Goal: Task Accomplishment & Management: Use online tool/utility

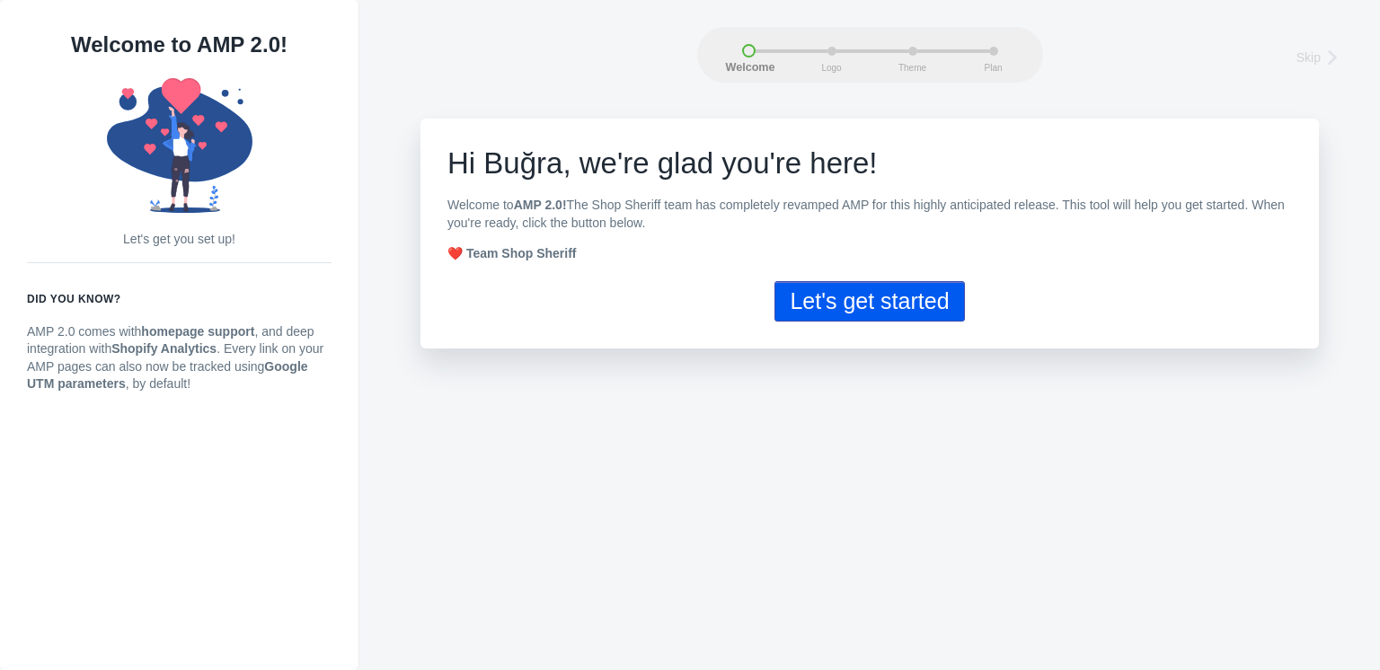
click at [901, 297] on button "Let's get started" at bounding box center [870, 301] width 190 height 40
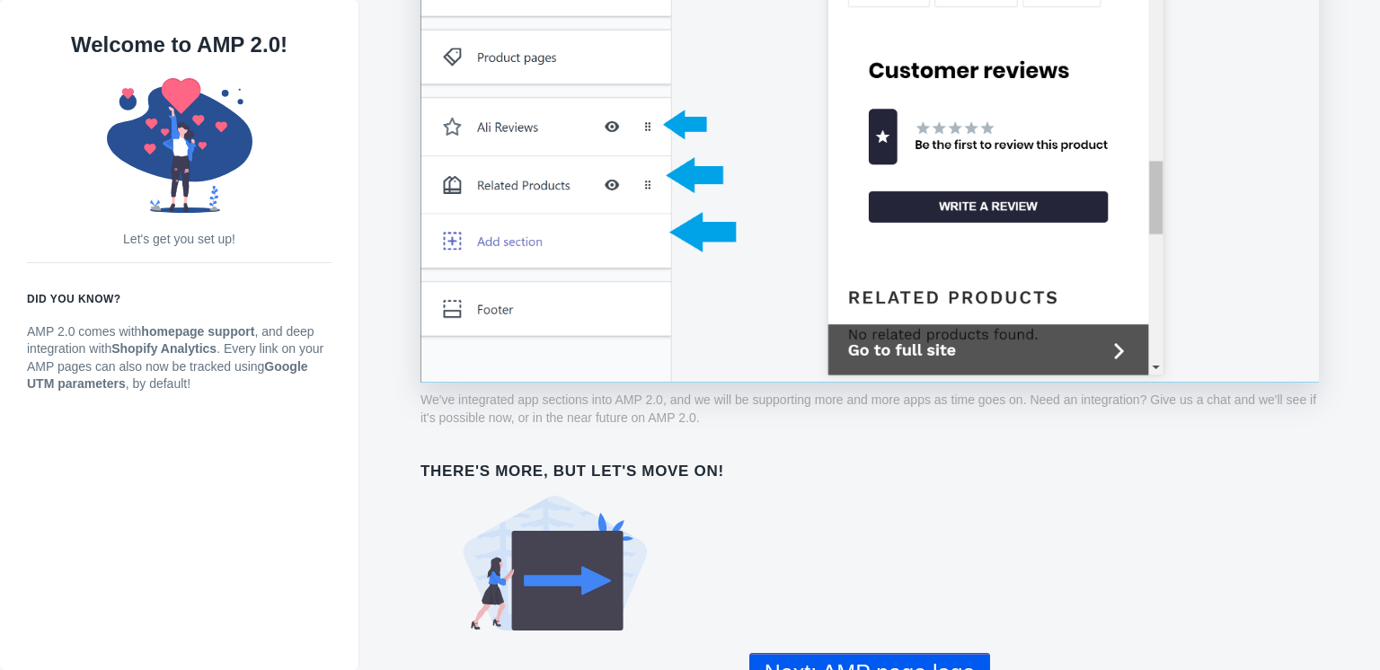
scroll to position [1427, 0]
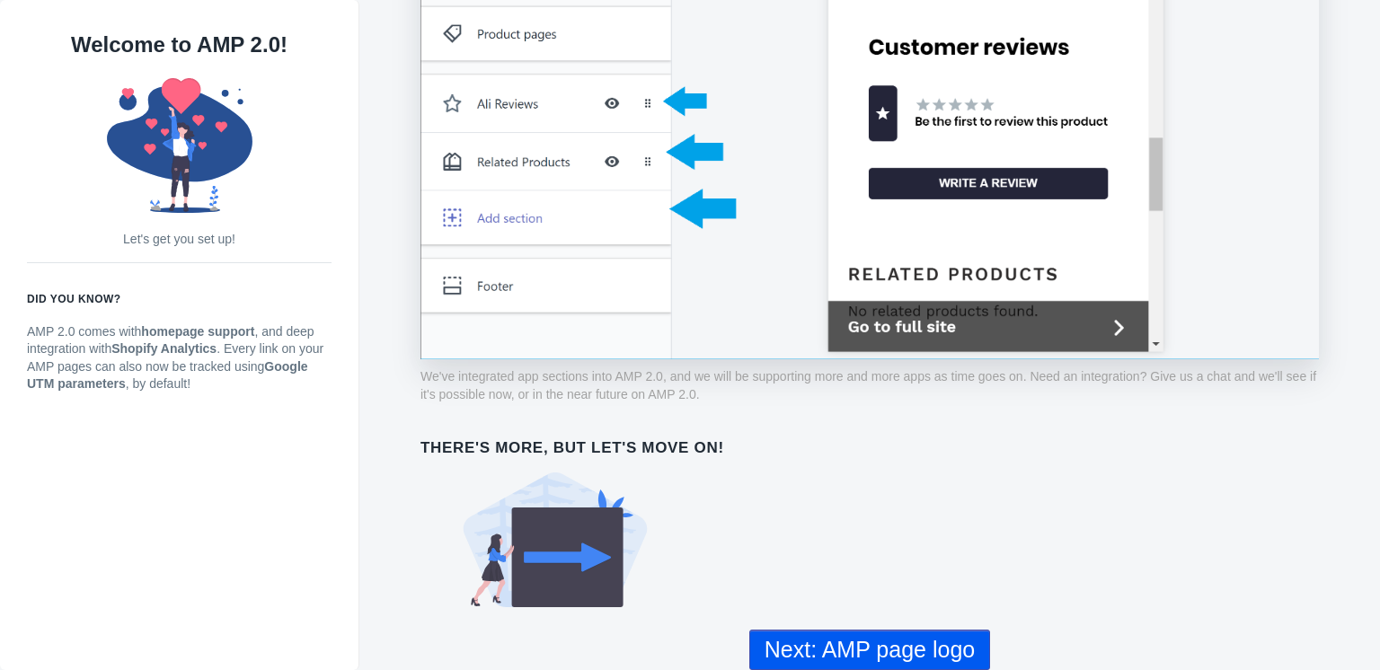
click at [967, 630] on button "Next: AMP page logo" at bounding box center [869, 650] width 241 height 40
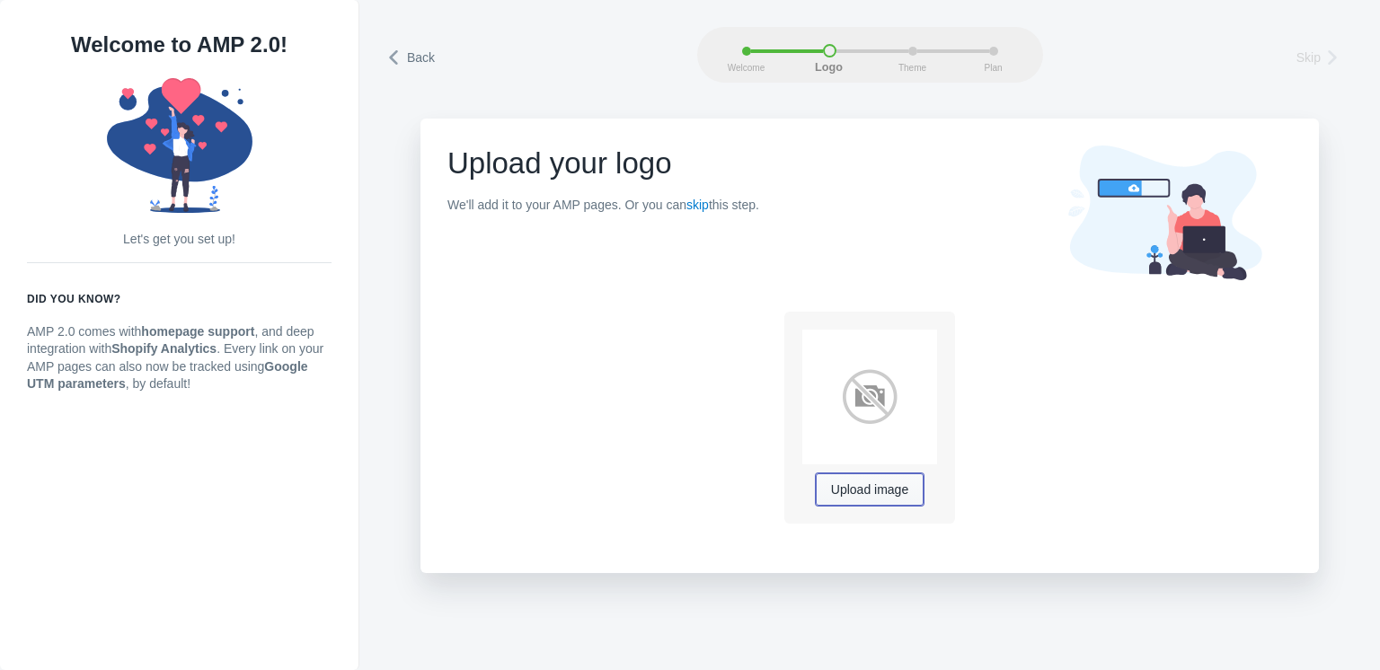
click at [882, 486] on span "Upload image" at bounding box center [869, 490] width 77 height 14
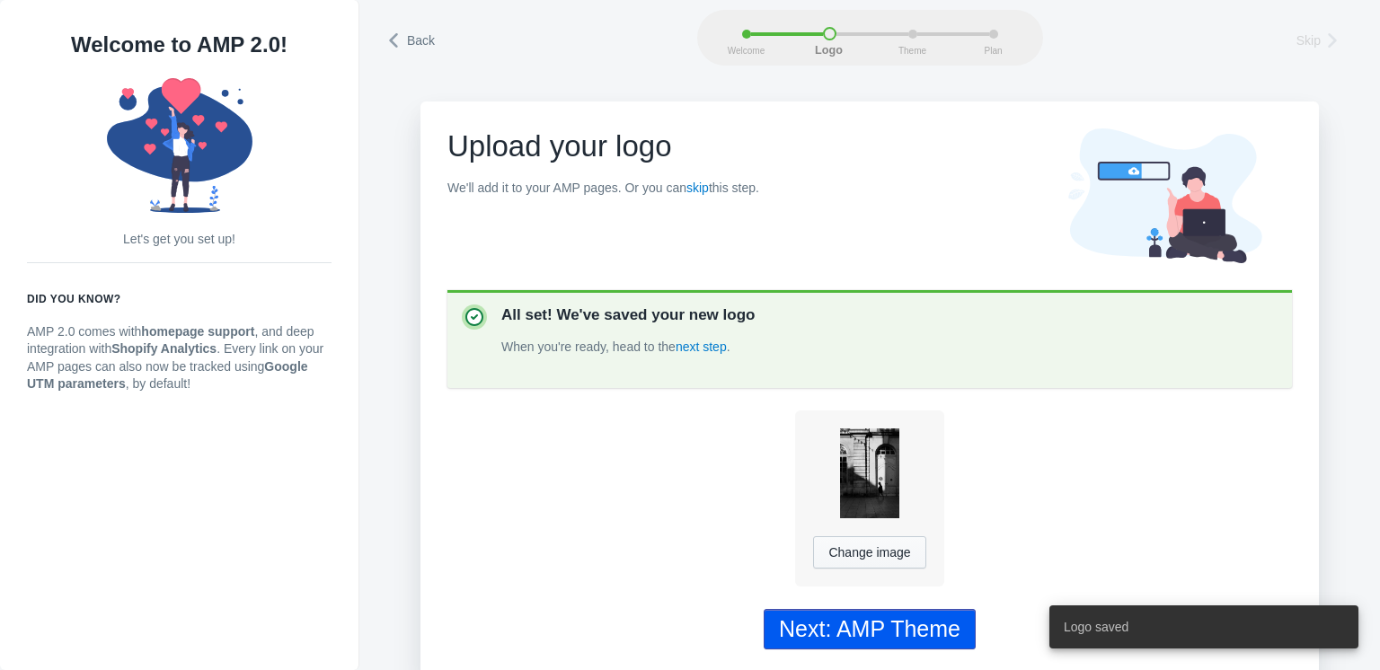
scroll to position [26, 0]
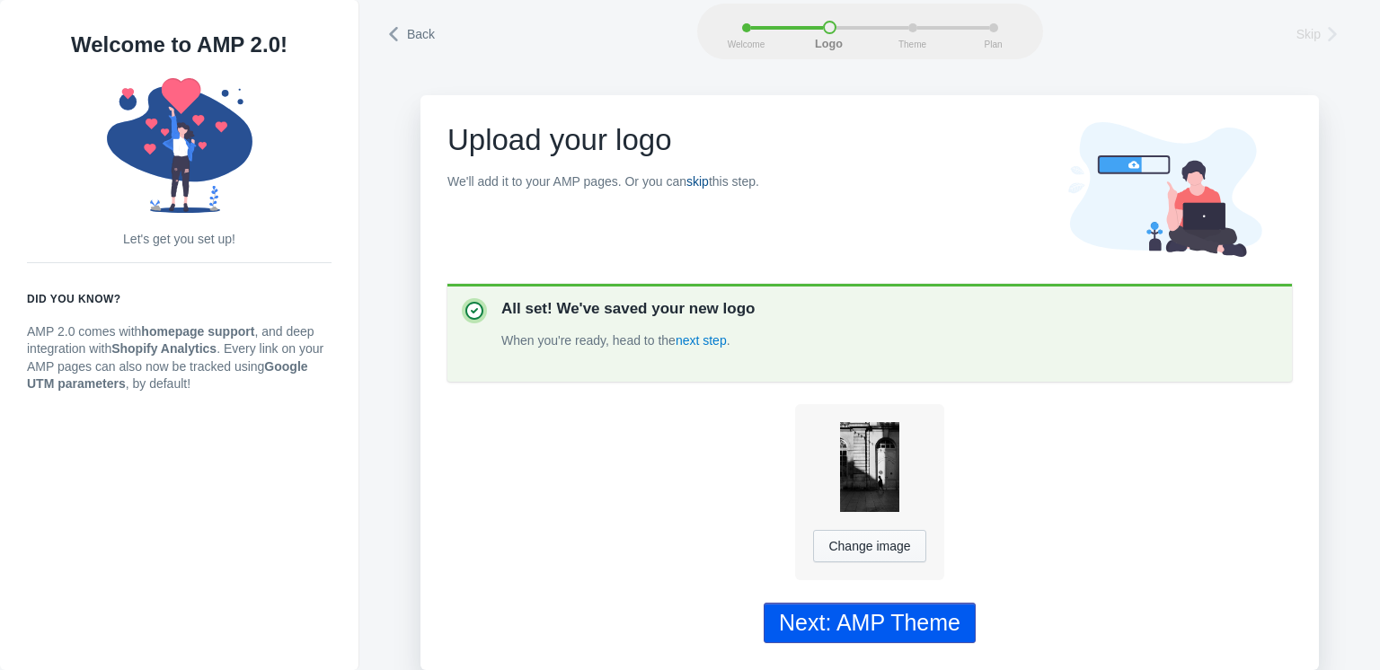
click at [690, 175] on link "skip" at bounding box center [698, 181] width 22 height 14
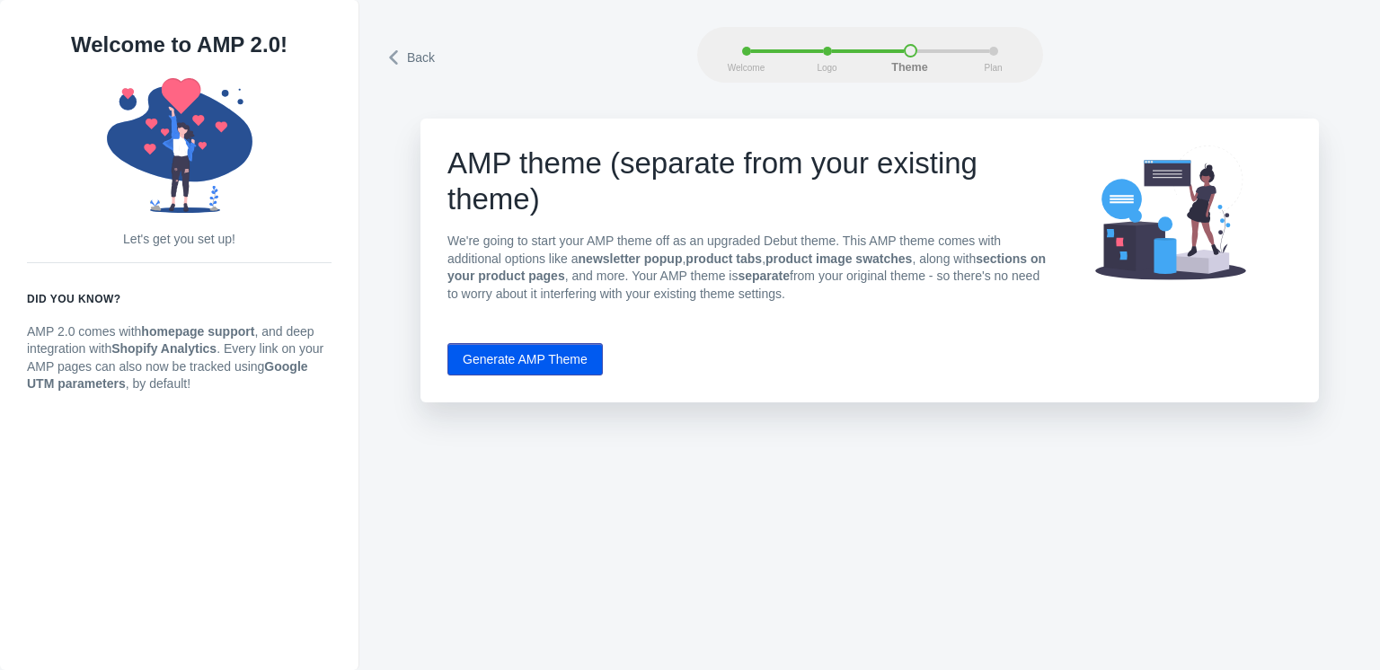
click at [531, 371] on button "Generate AMP Theme" at bounding box center [525, 359] width 155 height 32
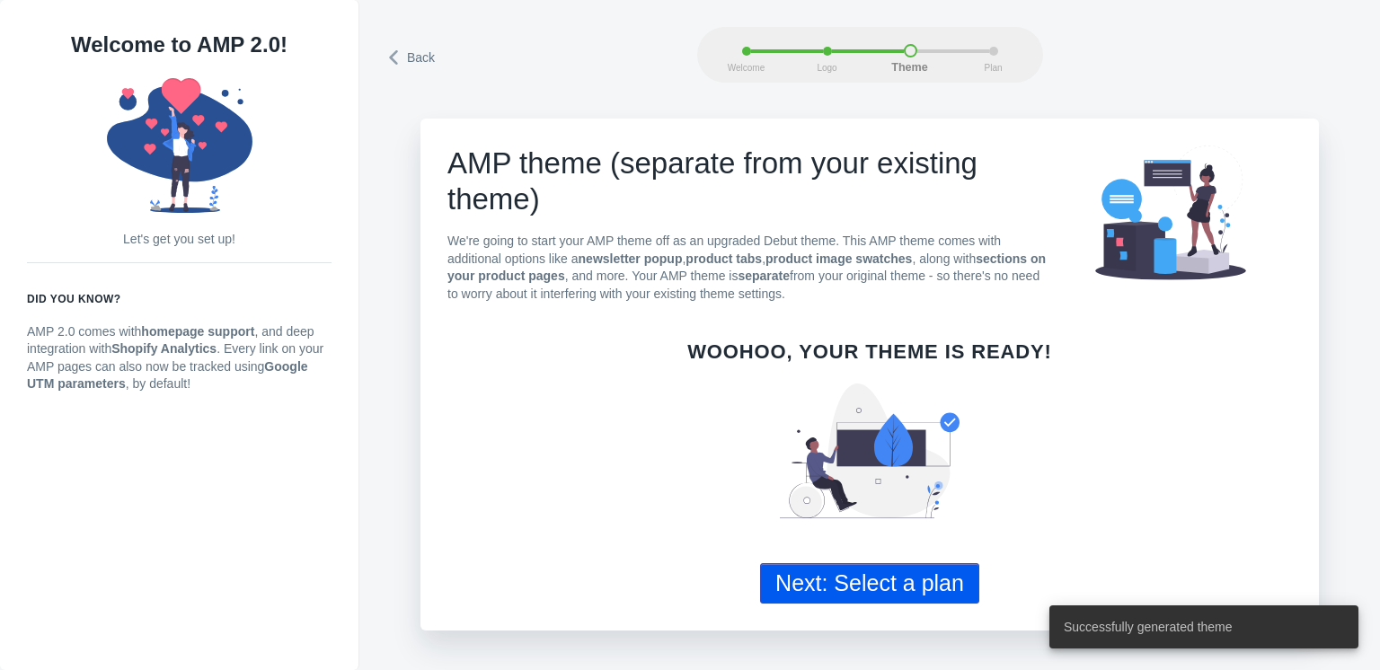
click at [836, 589] on button "Next: Select a plan" at bounding box center [869, 583] width 219 height 40
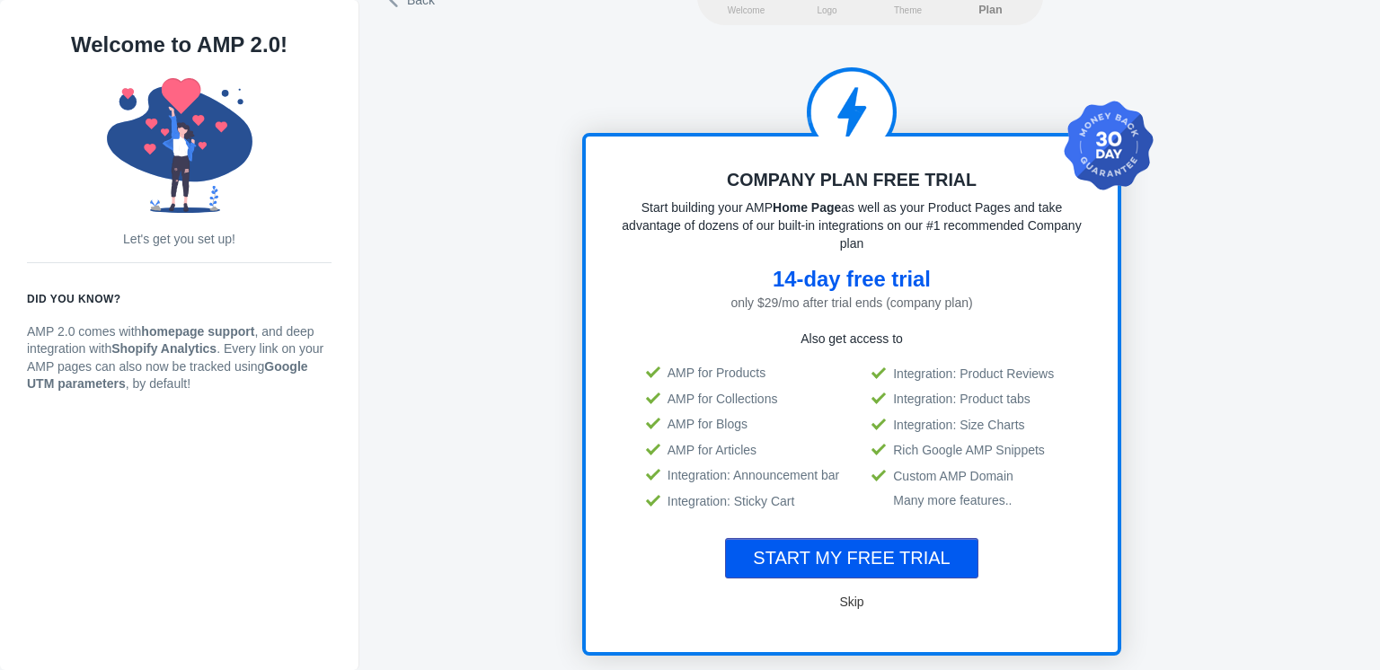
scroll to position [90, 0]
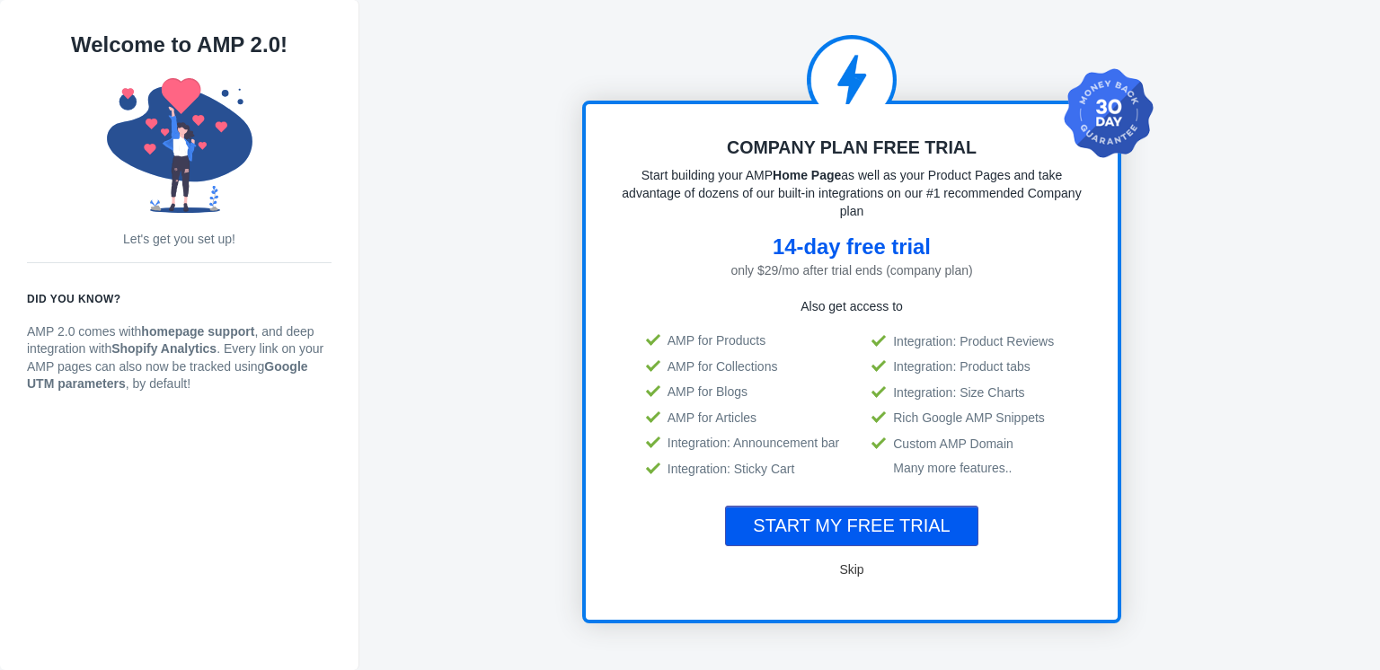
click at [860, 563] on span "Skip" at bounding box center [851, 570] width 24 height 14
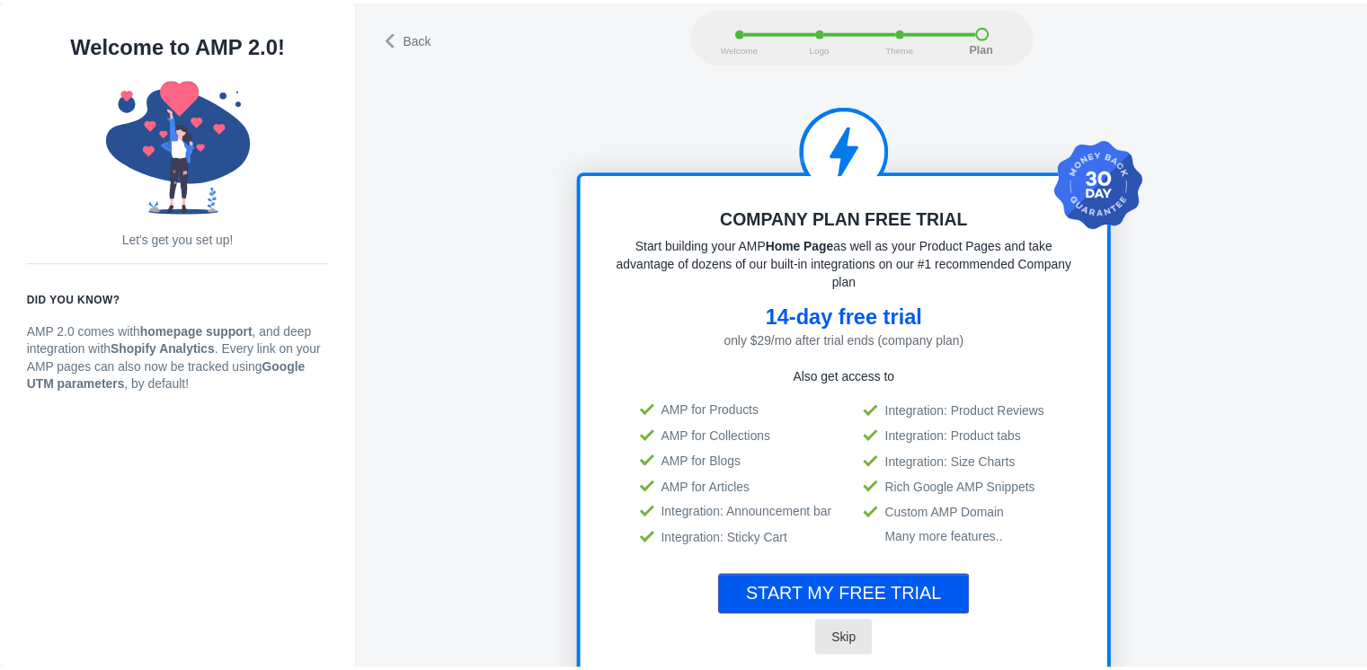
scroll to position [0, 0]
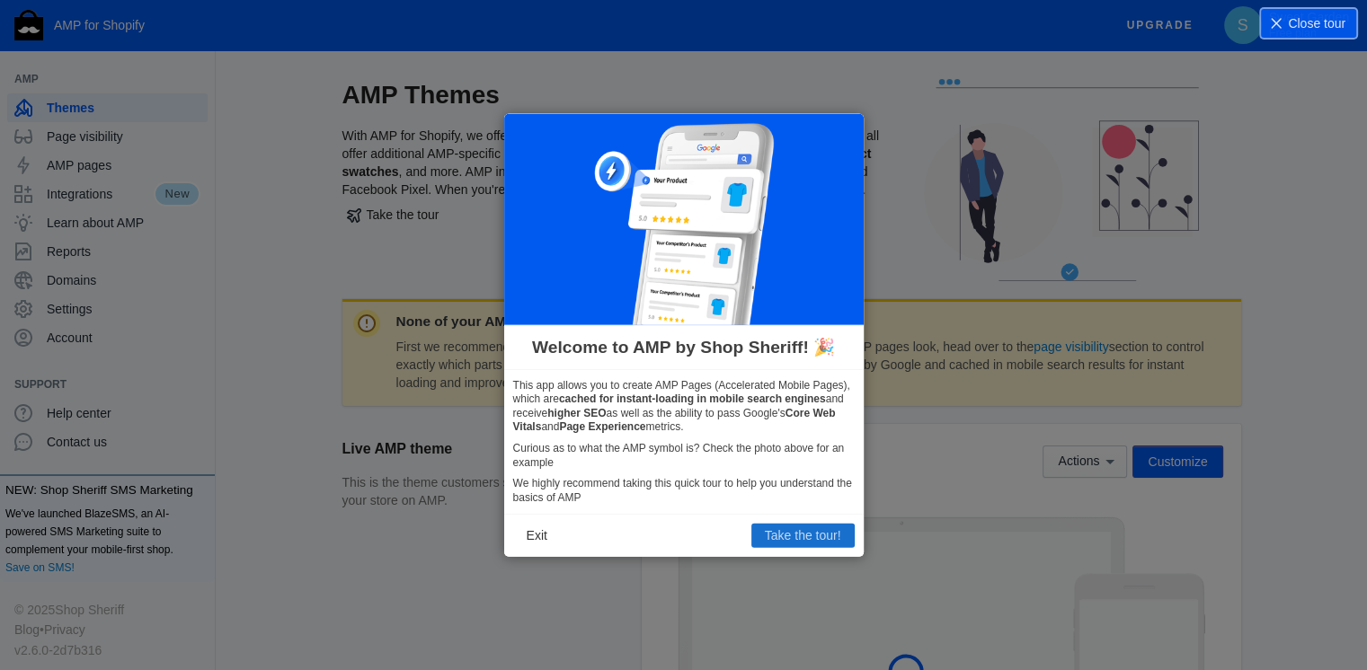
click at [816, 536] on button "Take the tour!" at bounding box center [802, 535] width 103 height 23
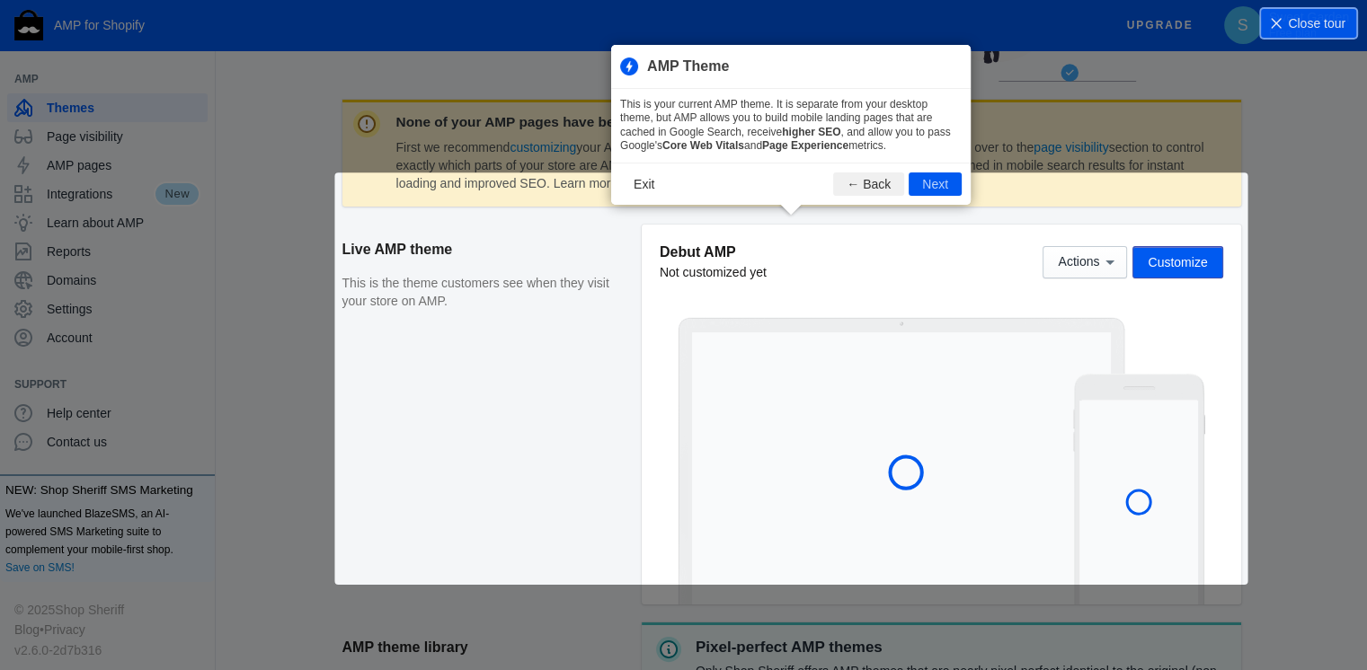
scroll to position [244, 0]
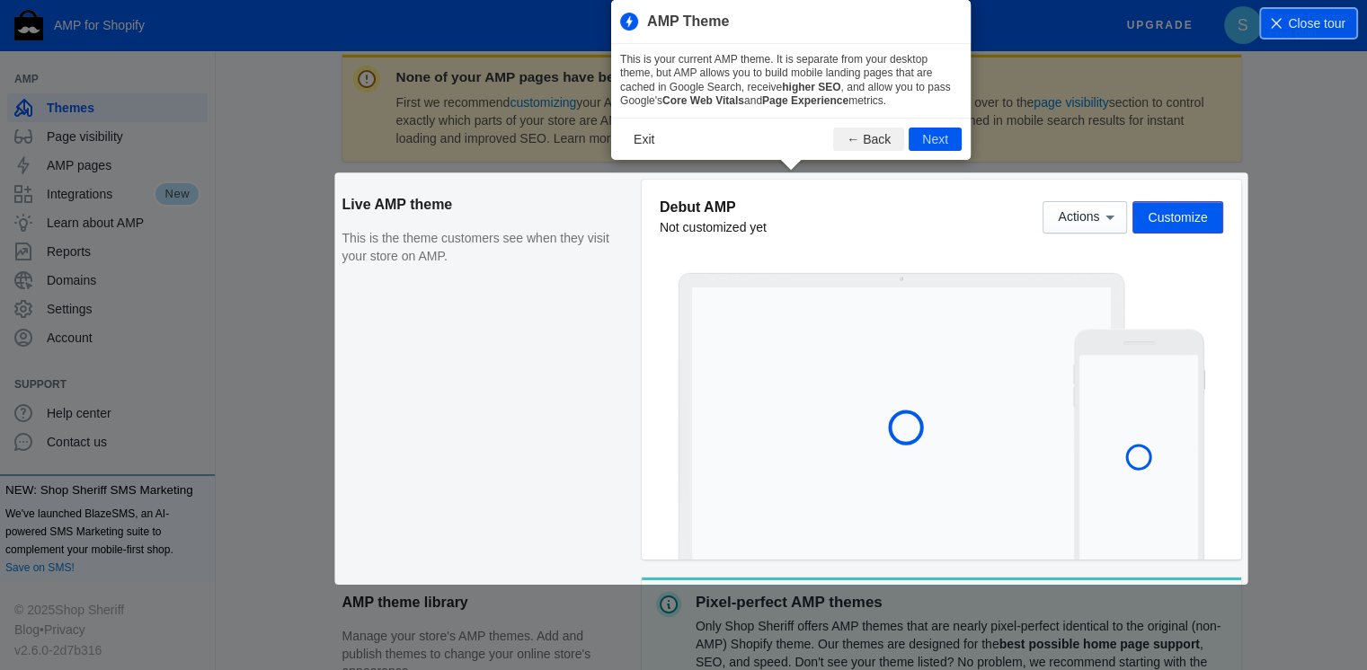
click at [525, 491] on div "None of your AMP pages have been published First we recommend customizing your …" at bounding box center [791, 491] width 899 height 873
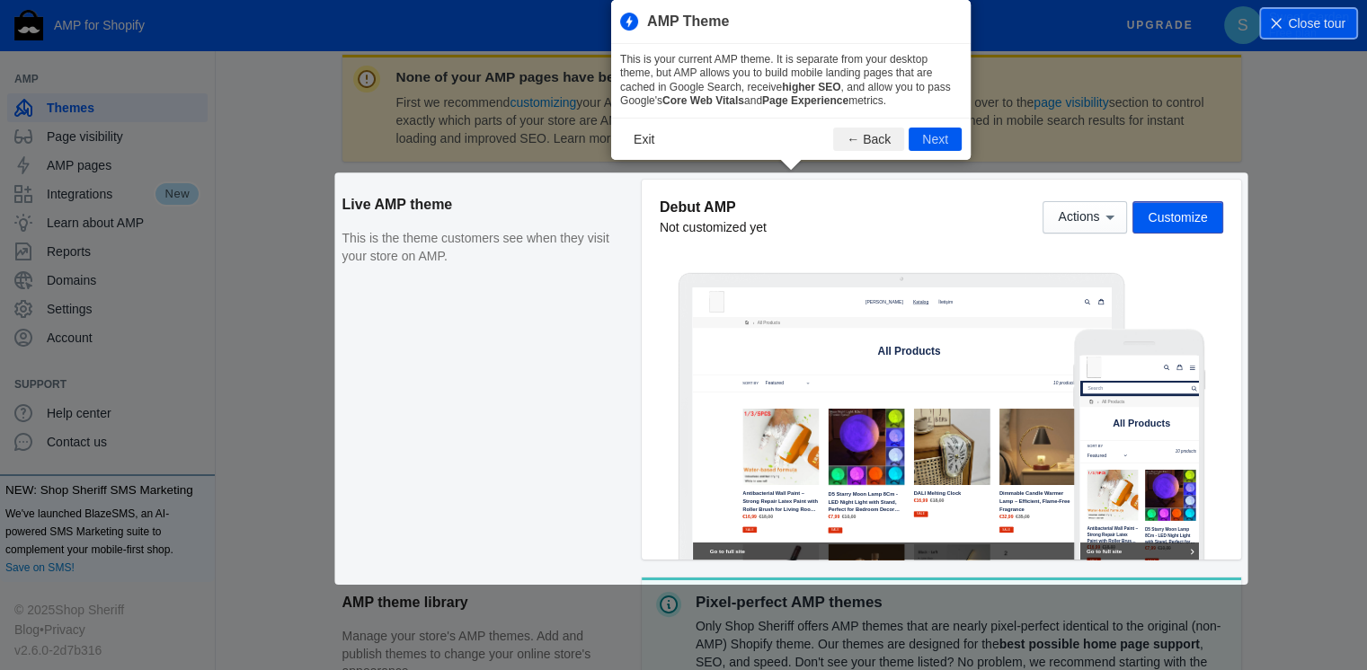
scroll to position [0, 0]
click at [937, 141] on button "Next" at bounding box center [935, 139] width 53 height 23
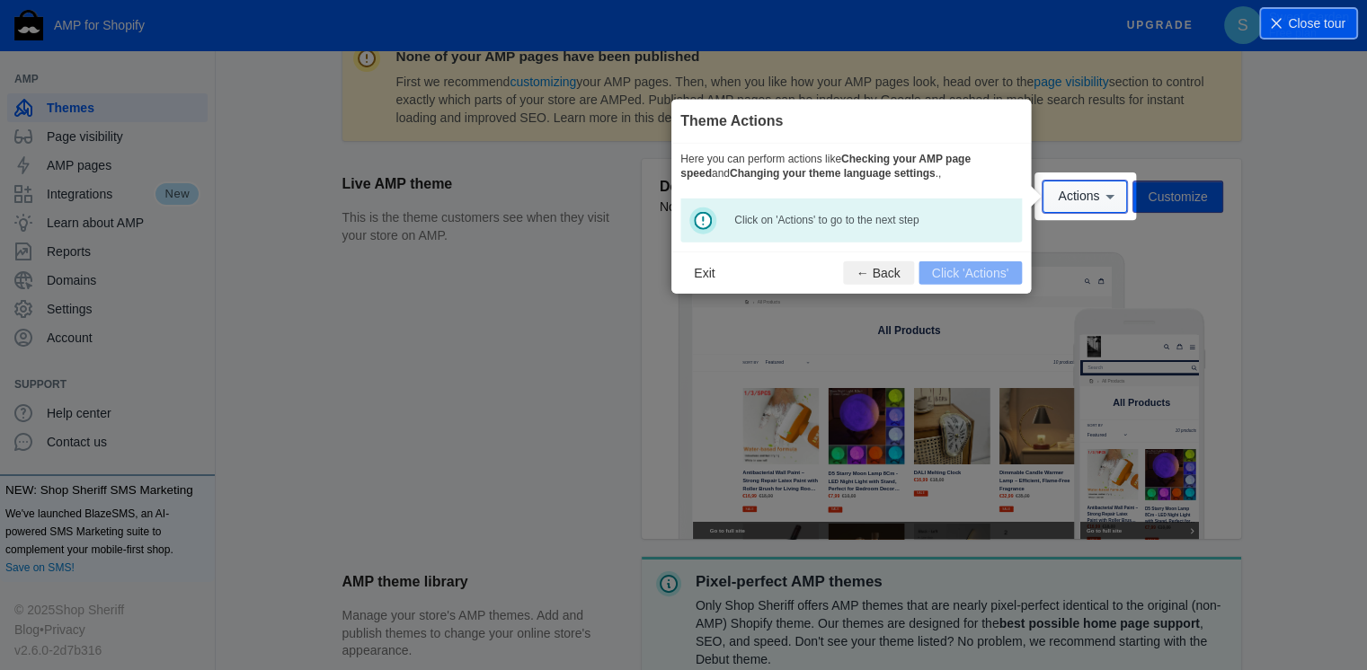
click at [1076, 196] on span "Actions" at bounding box center [1078, 197] width 41 height 14
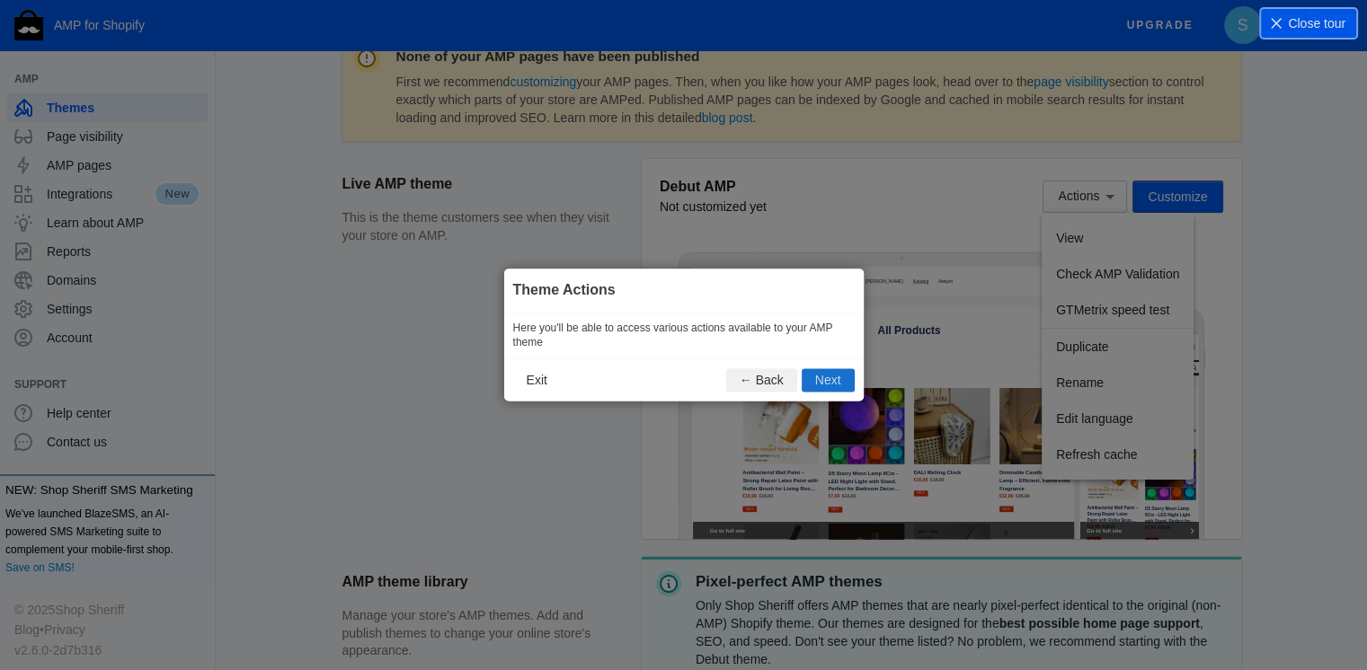
click at [828, 372] on button "Next" at bounding box center [828, 380] width 53 height 23
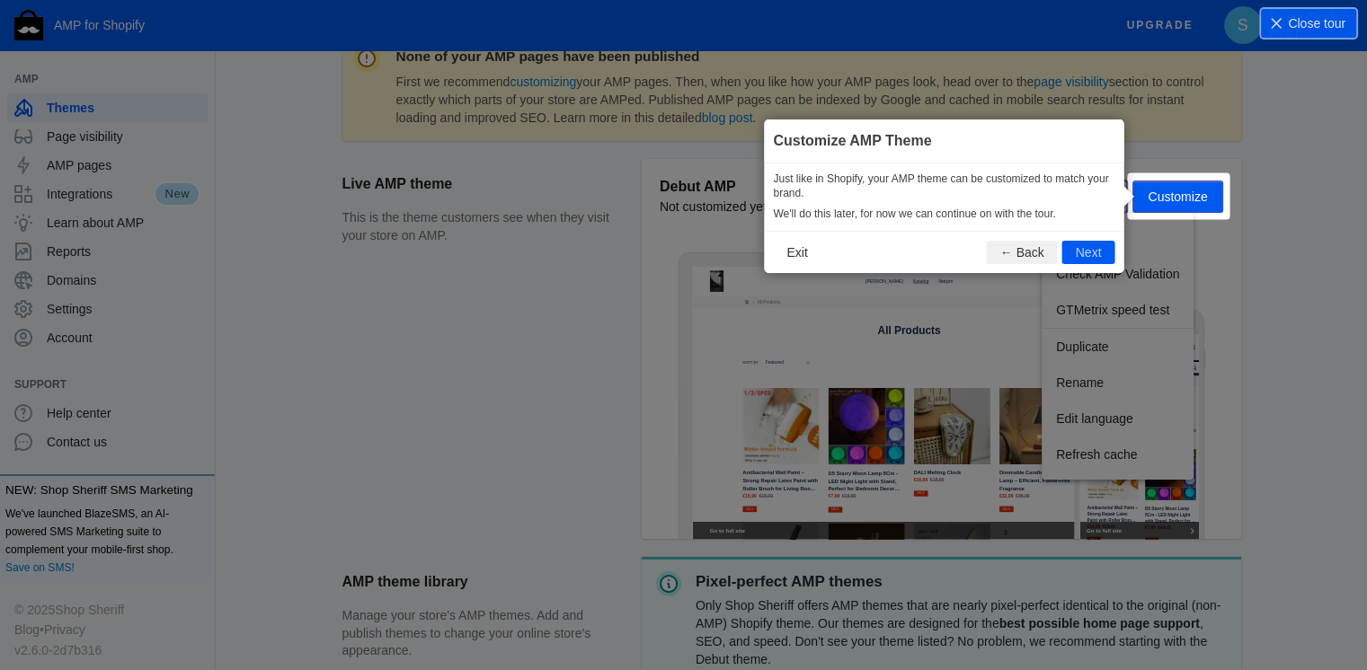
scroll to position [266, 0]
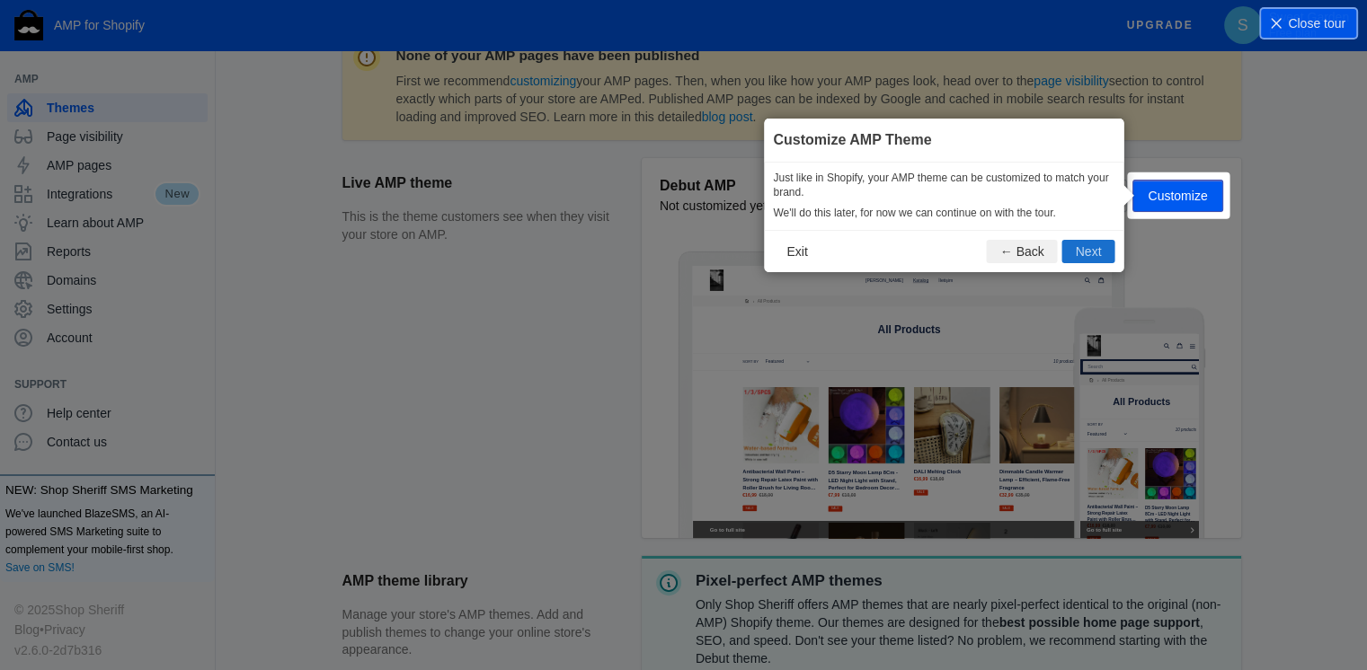
click at [1080, 253] on button "Next" at bounding box center [1088, 251] width 53 height 23
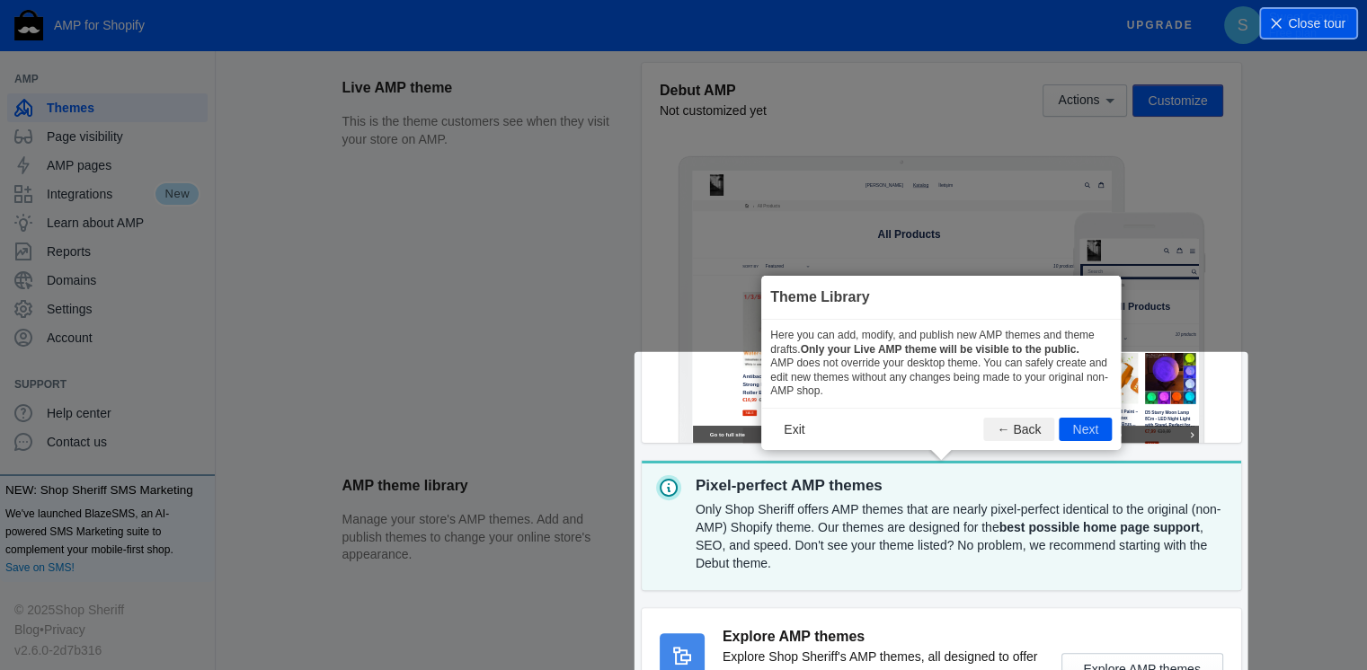
scroll to position [583, 0]
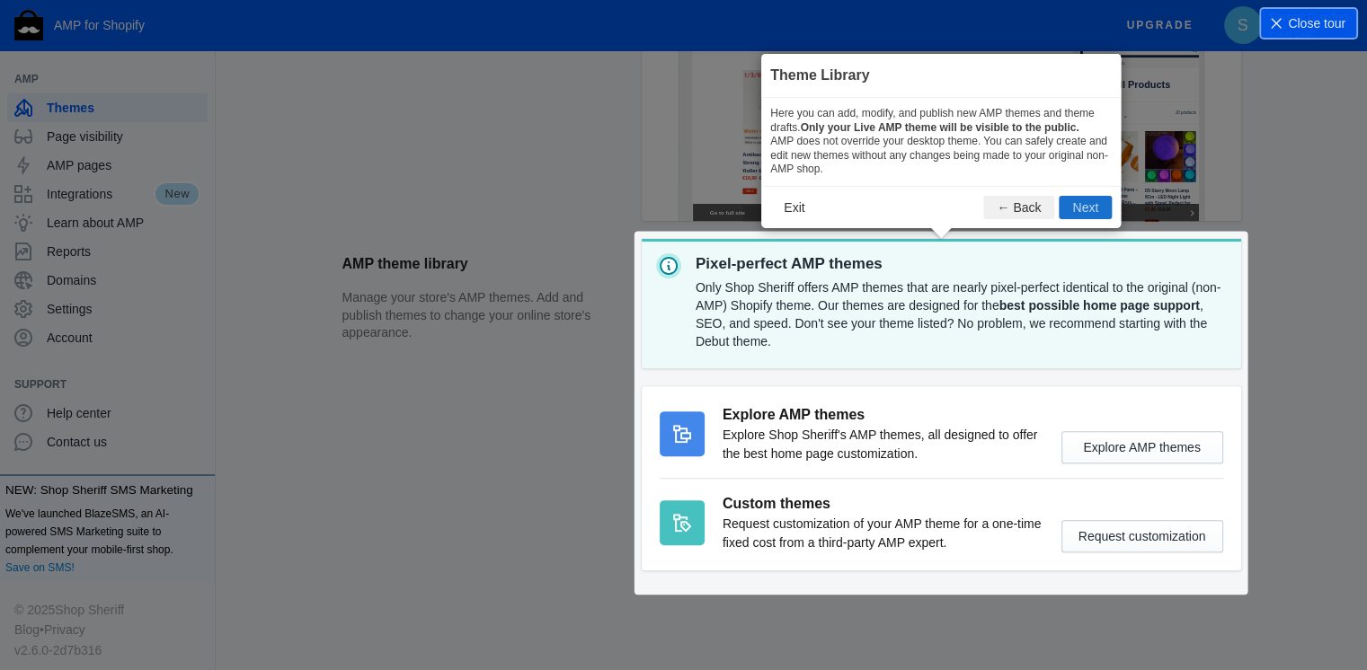
click at [1088, 209] on button "Next" at bounding box center [1085, 207] width 53 height 23
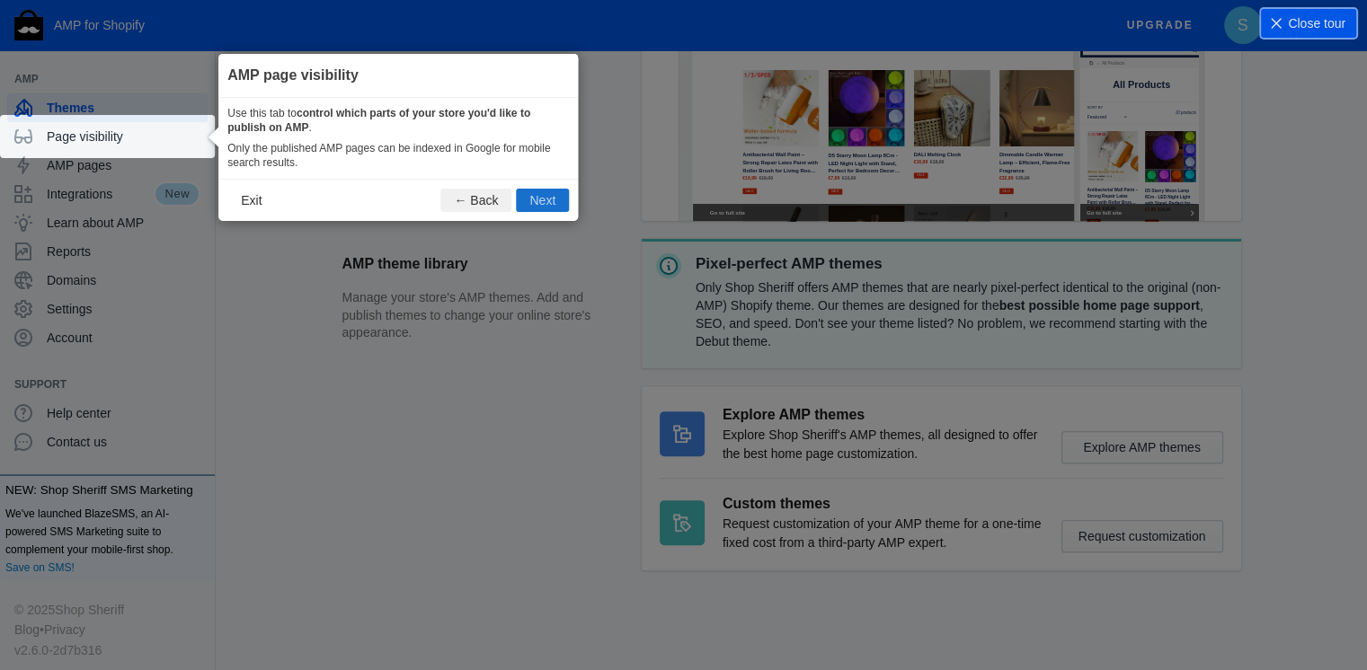
click at [536, 195] on button "Next" at bounding box center [542, 200] width 53 height 23
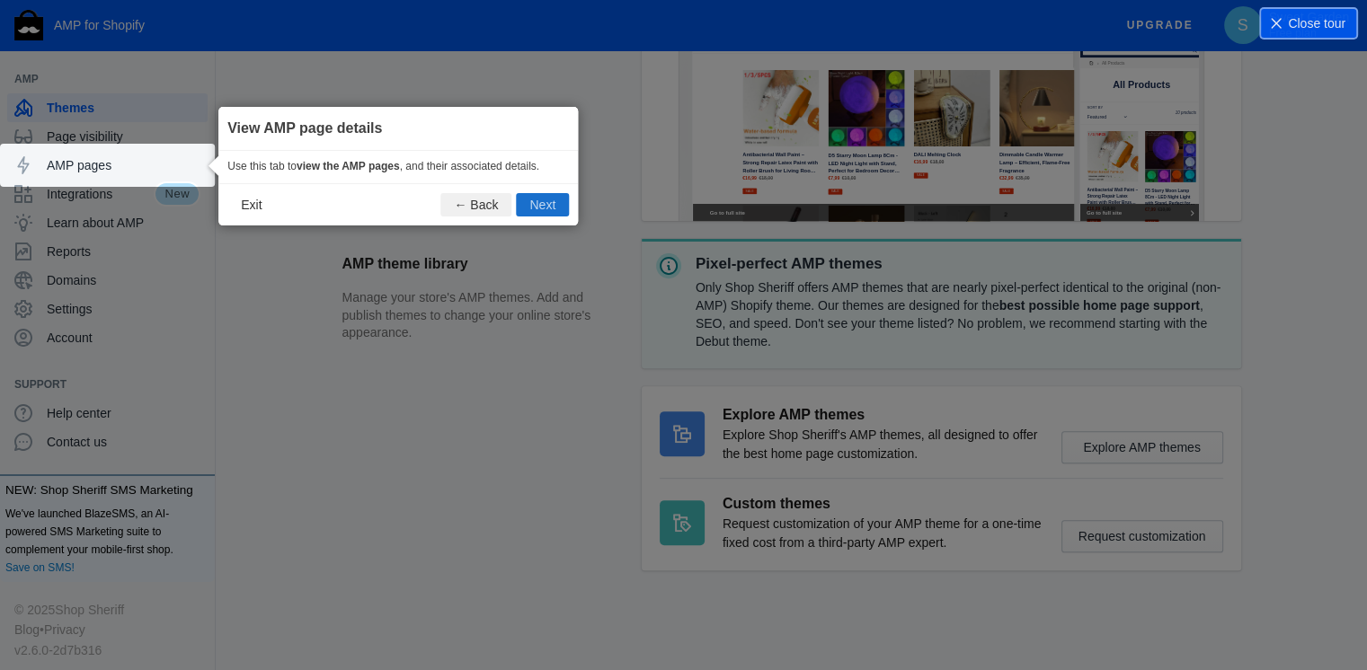
click at [536, 195] on button "Next" at bounding box center [542, 204] width 53 height 23
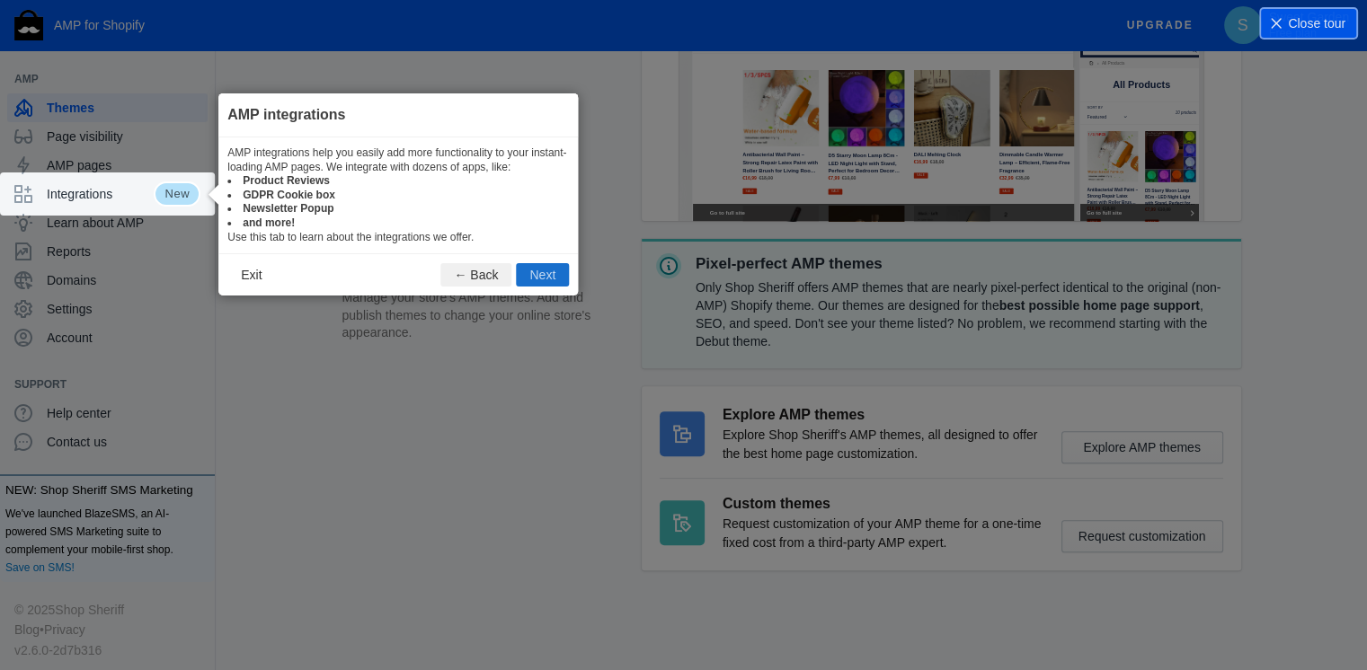
click at [534, 270] on button "Next" at bounding box center [542, 274] width 53 height 23
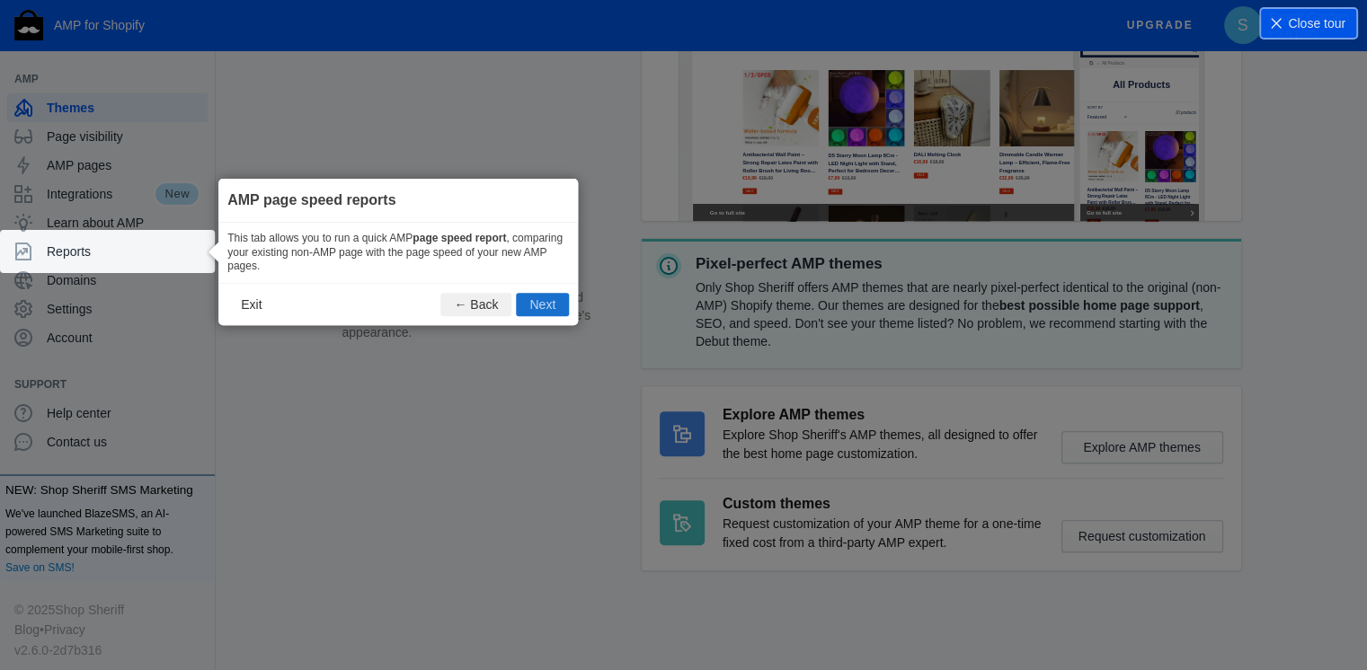
click at [543, 299] on button "Next" at bounding box center [542, 304] width 53 height 23
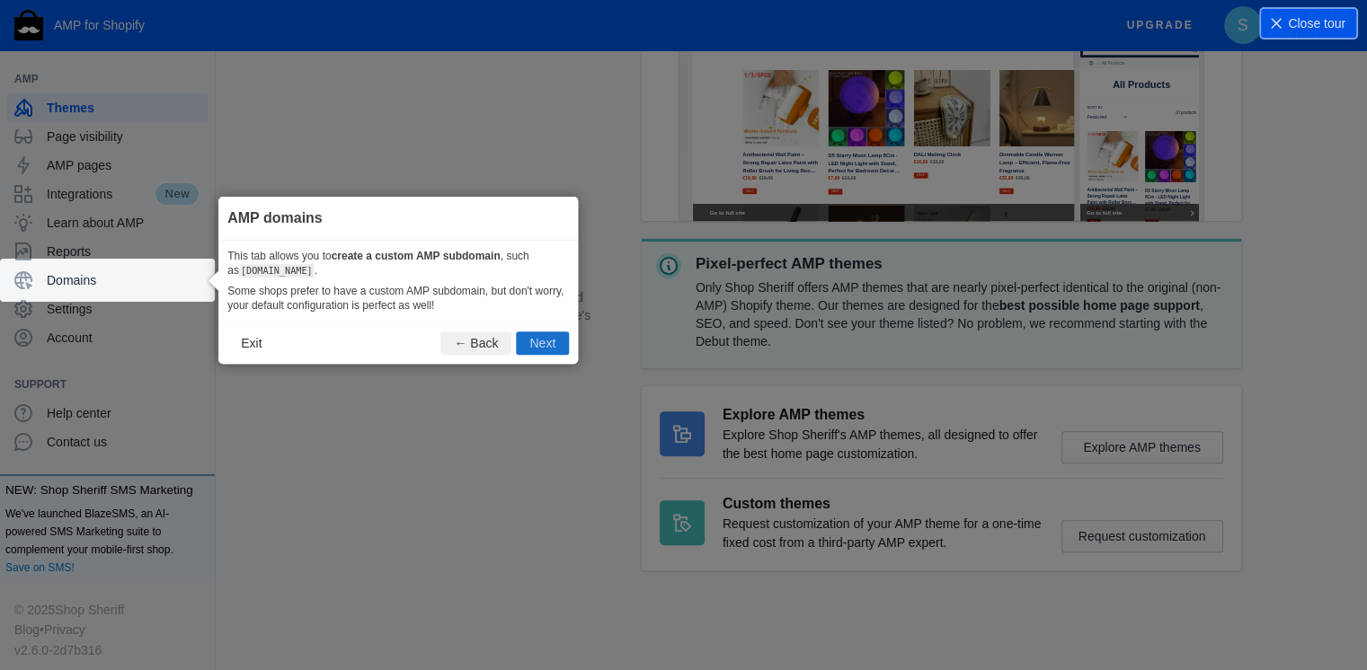
click at [547, 349] on button "Next" at bounding box center [542, 343] width 53 height 23
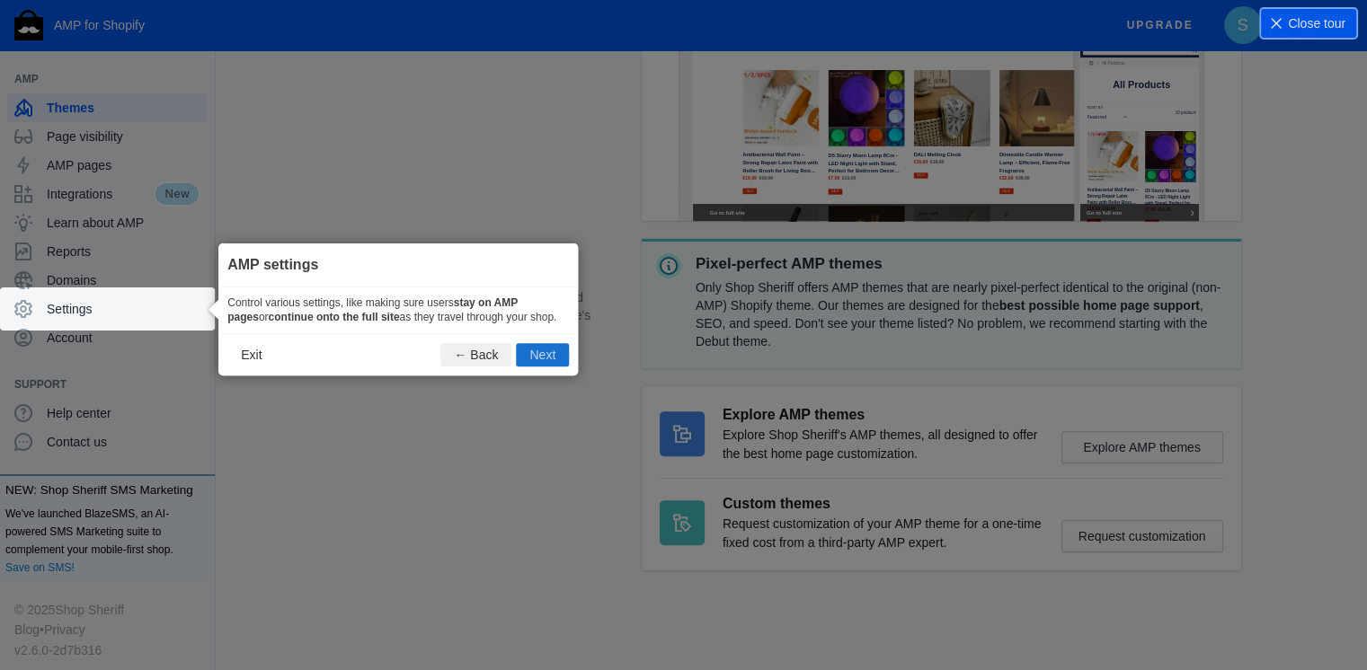
click at [547, 356] on button "Next" at bounding box center [542, 354] width 53 height 23
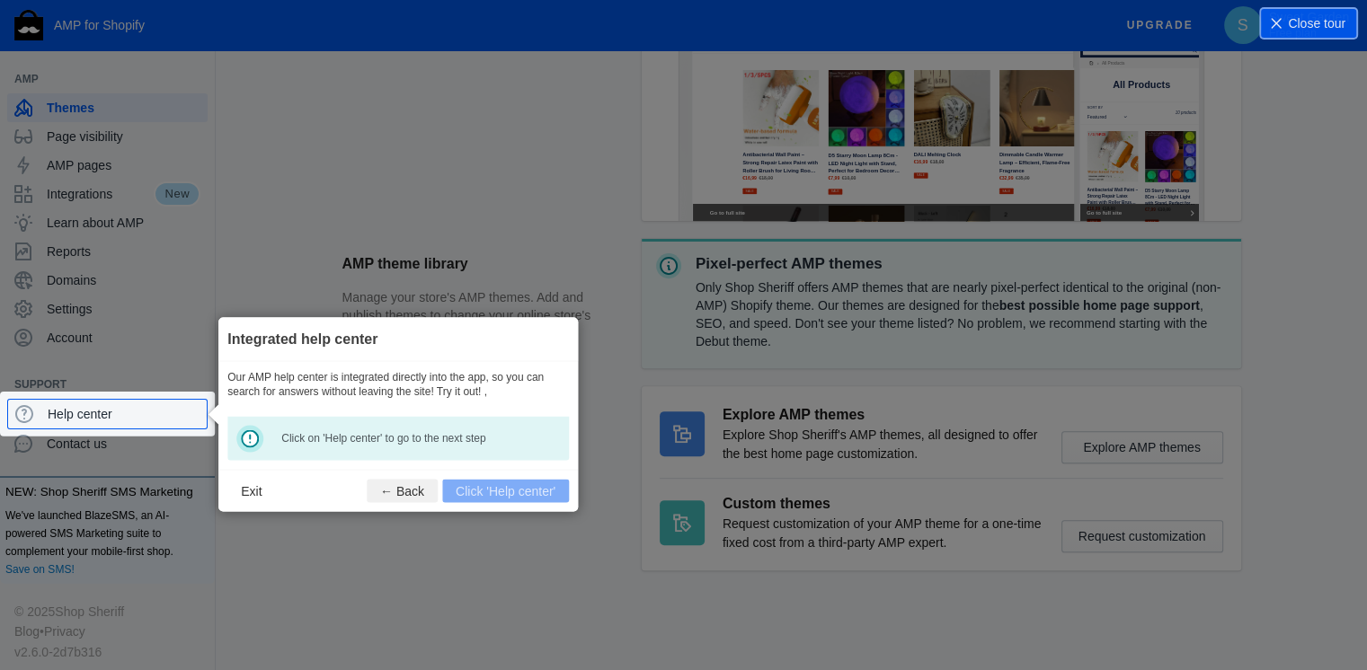
click at [539, 501] on footer "Exit ← Back Click 'Help center'" at bounding box center [397, 490] width 359 height 42
click at [137, 418] on span "Help center" at bounding box center [124, 414] width 152 height 18
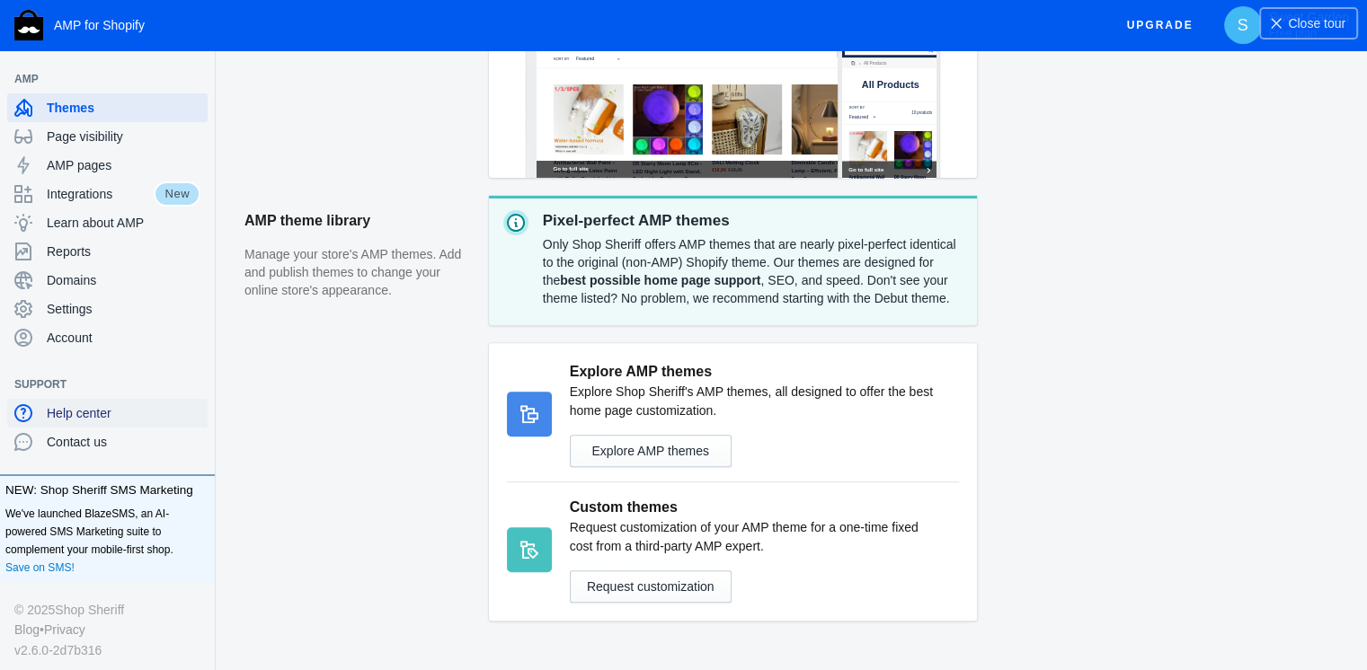
scroll to position [572, 0]
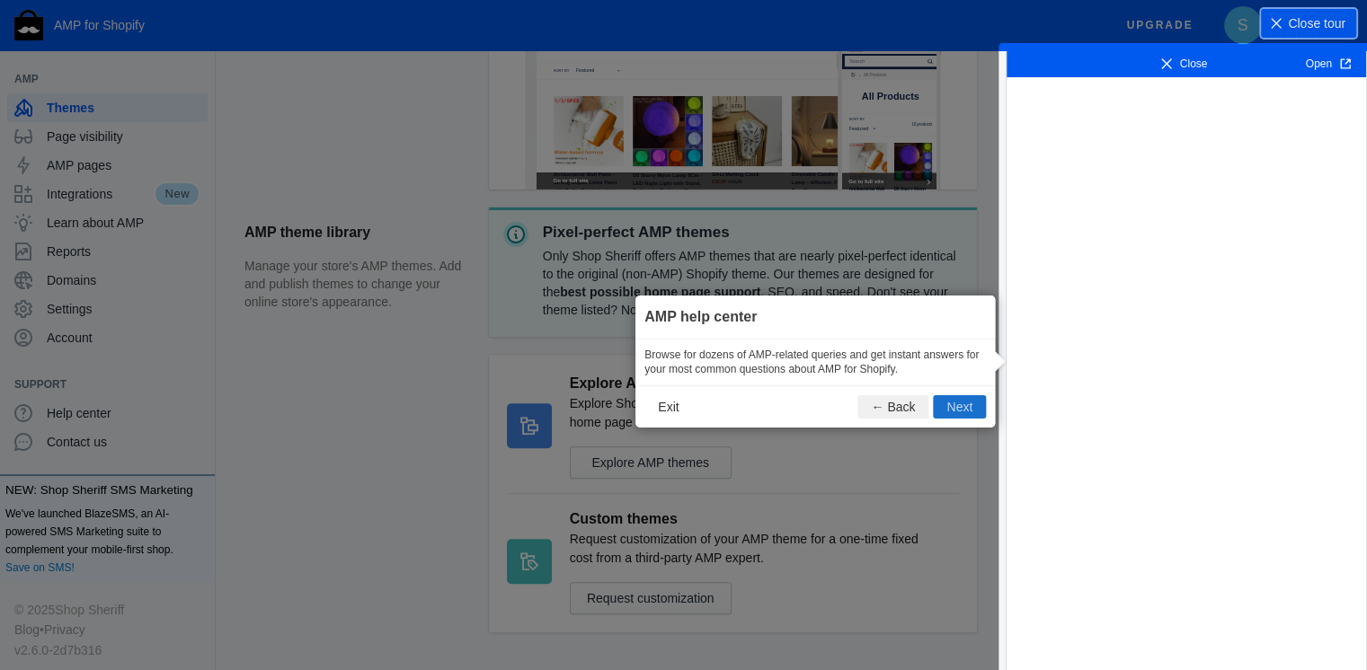
click at [957, 404] on button "Next" at bounding box center [959, 406] width 53 height 23
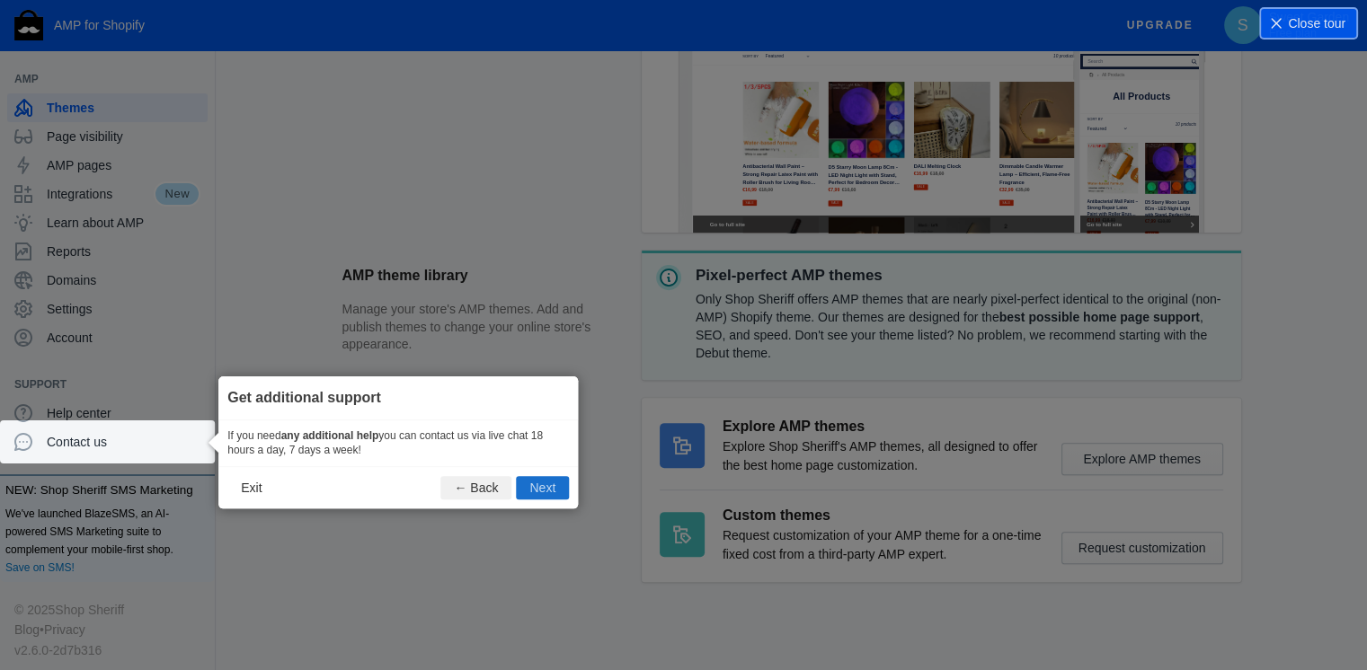
click at [536, 483] on button "Next" at bounding box center [542, 487] width 53 height 23
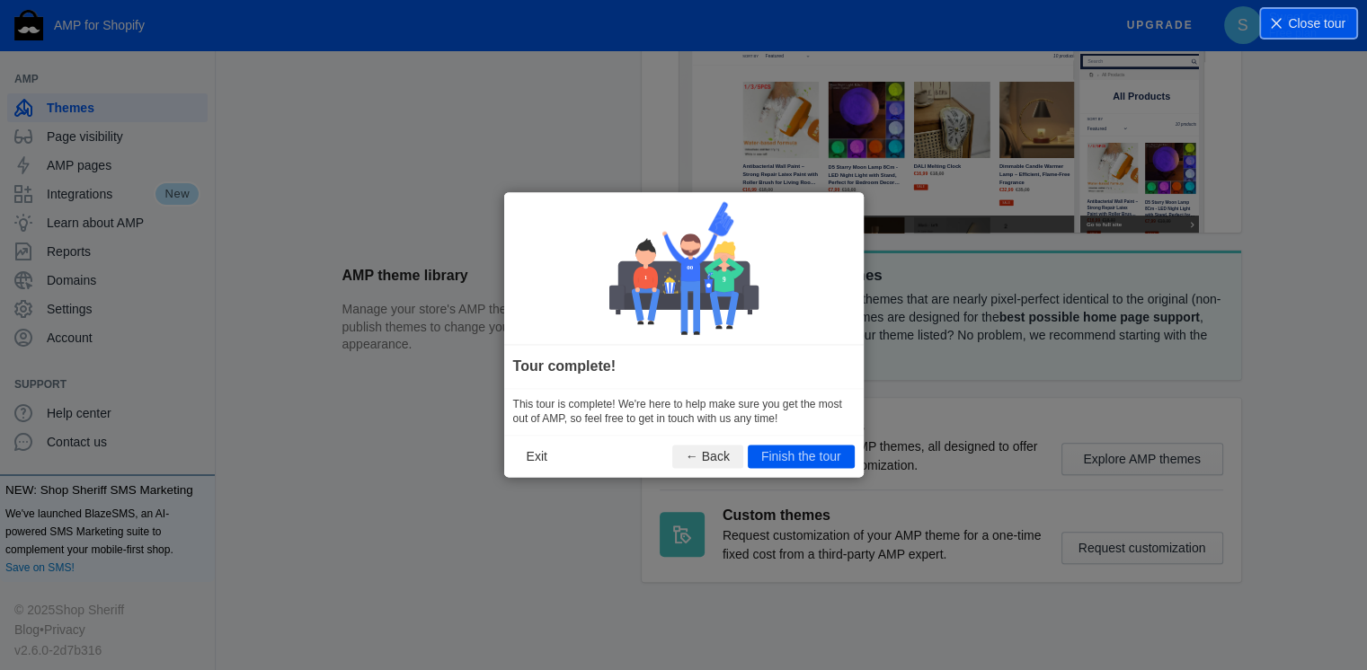
scroll to position [0, 0]
click at [776, 453] on button "Finish the tour" at bounding box center [801, 457] width 107 height 23
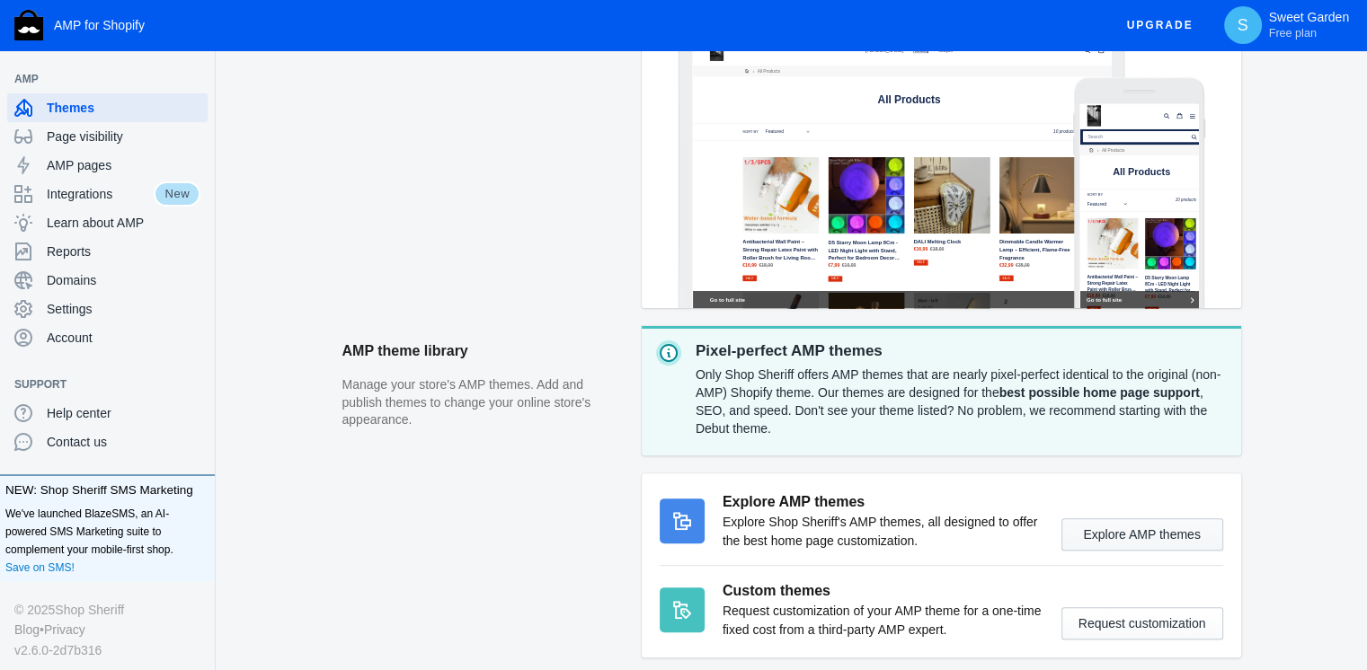
scroll to position [302, 0]
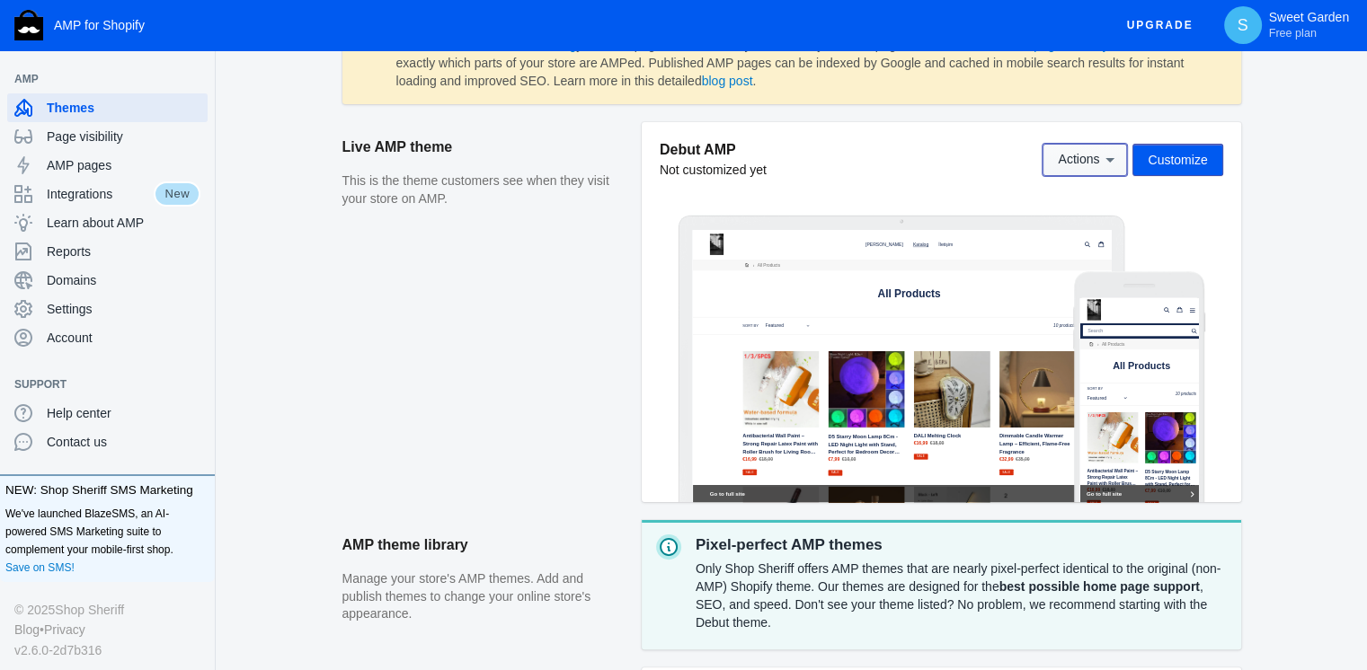
click at [1103, 164] on icon at bounding box center [1110, 160] width 18 height 18
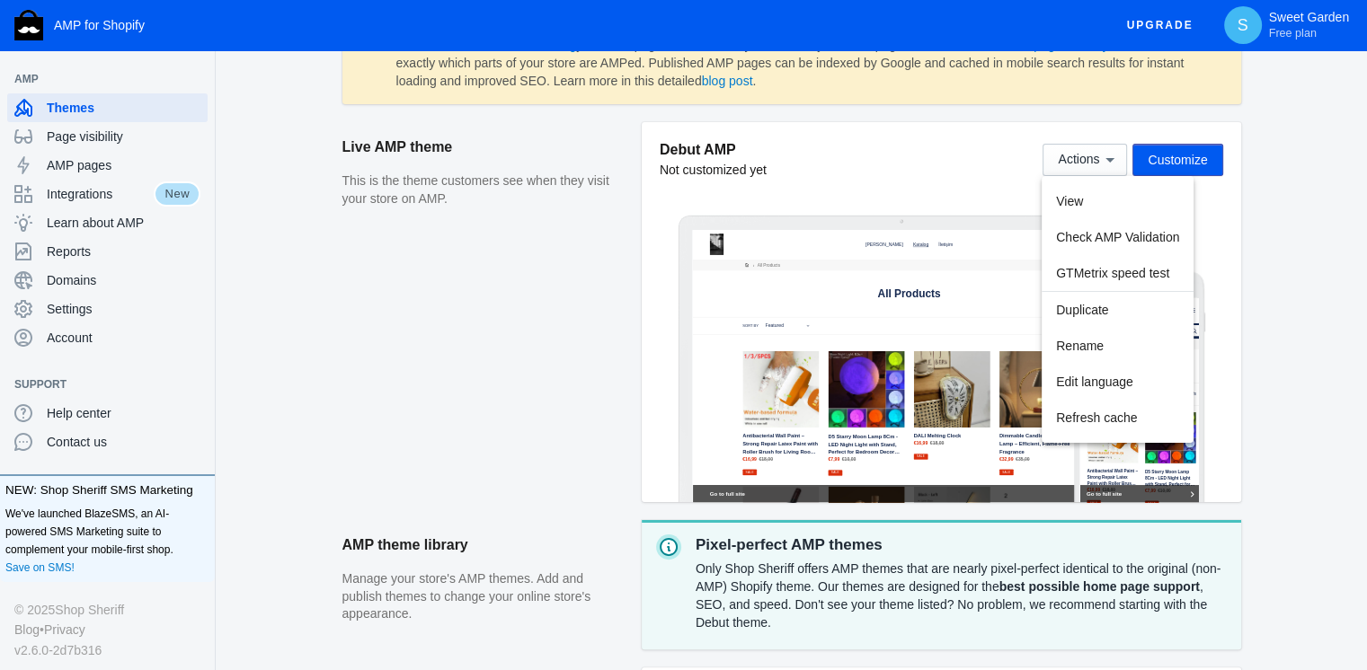
click at [1103, 141] on div at bounding box center [683, 335] width 1367 height 670
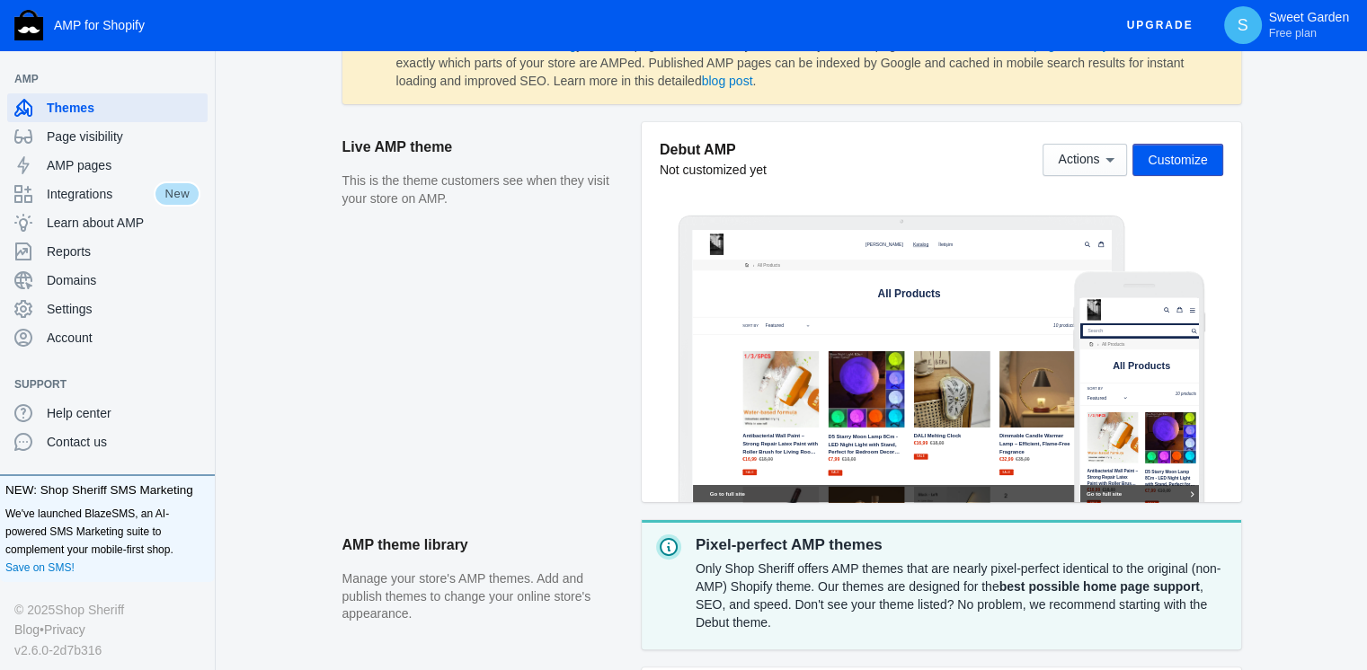
click at [1201, 147] on button "Customize" at bounding box center [1177, 160] width 90 height 32
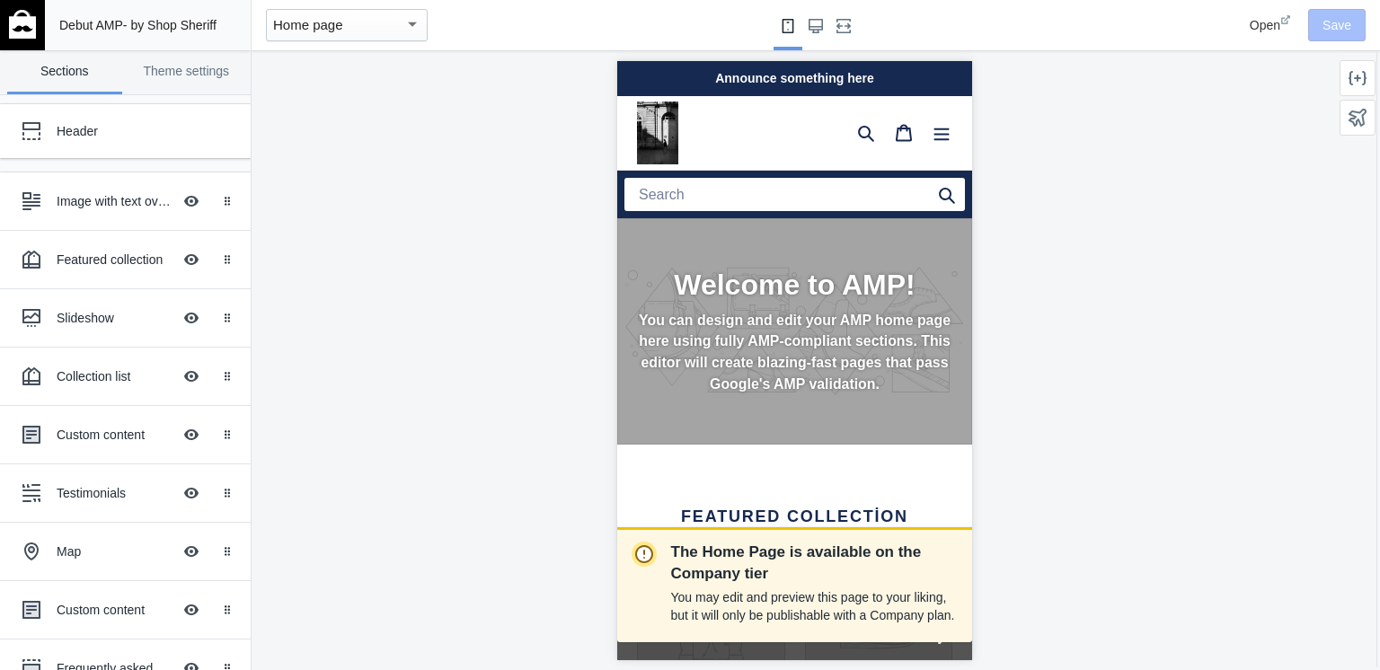
click at [813, 341] on p "You can design and edit your AMP home page here using fully AMP-compliant secti…" at bounding box center [793, 351] width 315 height 85
click at [726, 281] on h2 "Welcome to AMP!" at bounding box center [793, 284] width 315 height 34
click at [661, 124] on img at bounding box center [656, 132] width 41 height 63
drag, startPoint x: 679, startPoint y: 125, endPoint x: 672, endPoint y: 116, distance: 11.5
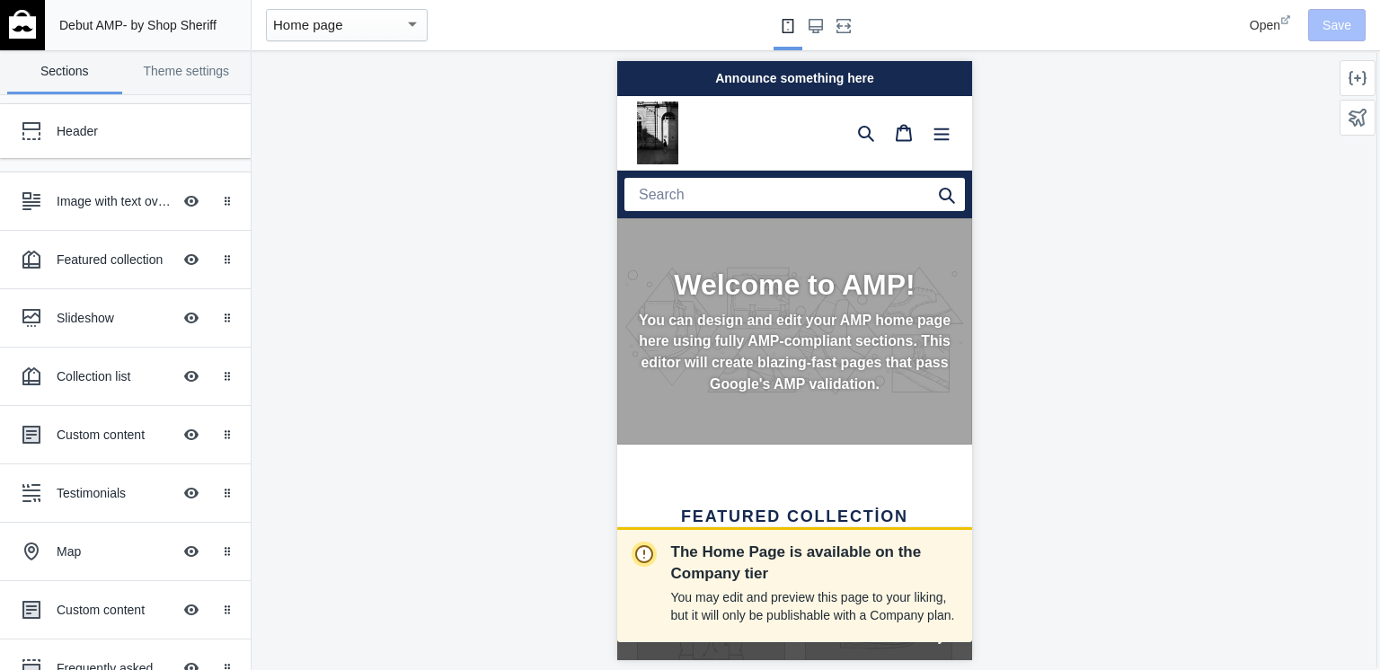
drag, startPoint x: 56, startPoint y: 56, endPoint x: 461, endPoint y: 167, distance: 420.3
click at [461, 167] on div "The Home Page is available on the Company tier You may edit and preview this pa…" at bounding box center [795, 360] width 1086 height 620
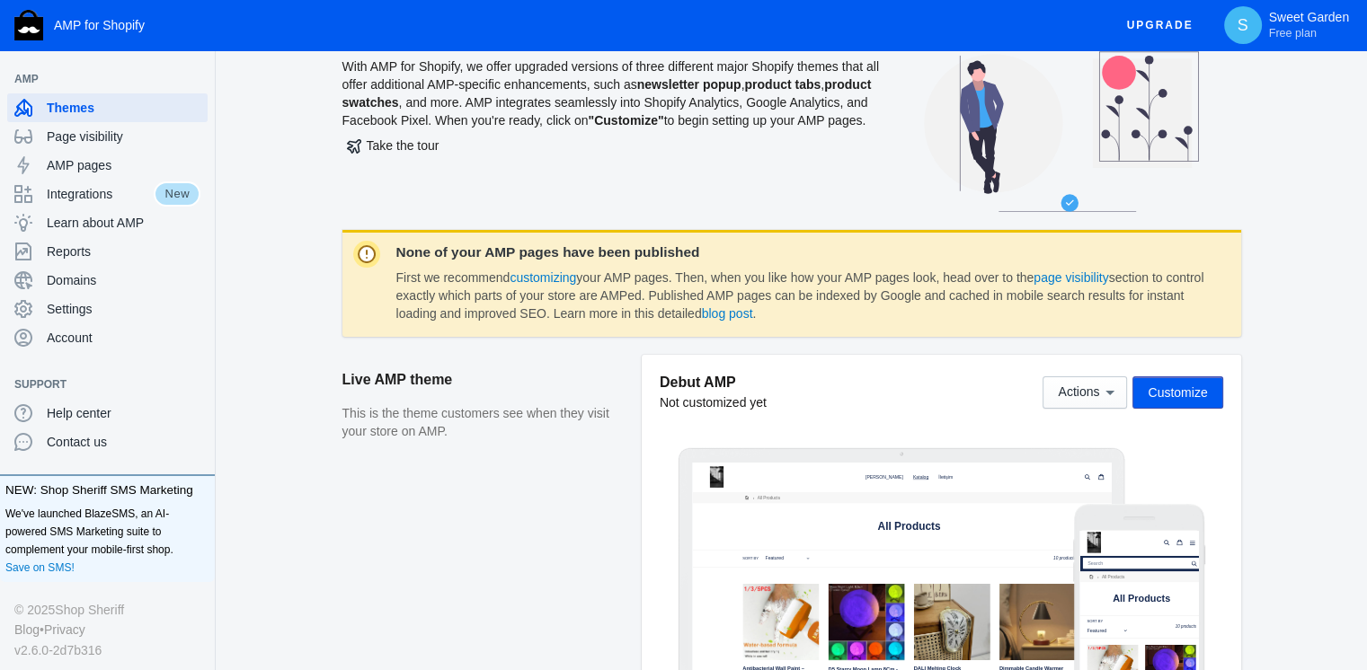
scroll to position [90, 0]
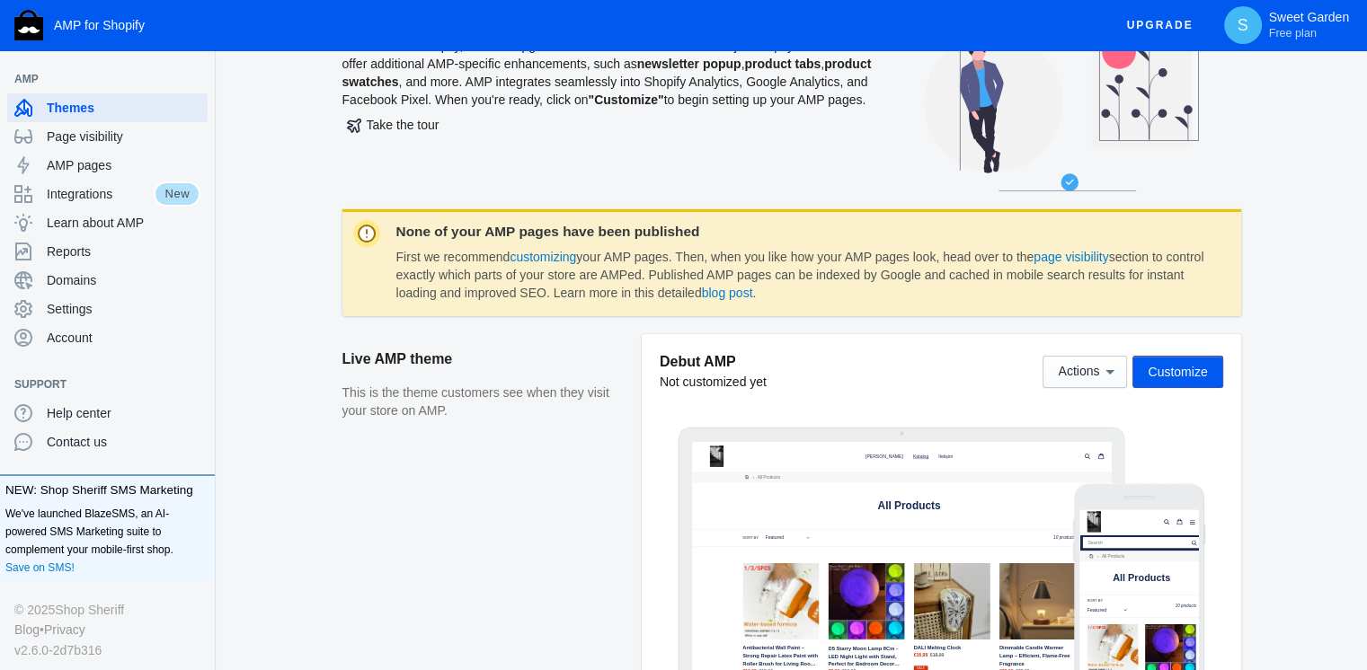
click at [1172, 375] on span "Customize" at bounding box center [1177, 372] width 59 height 14
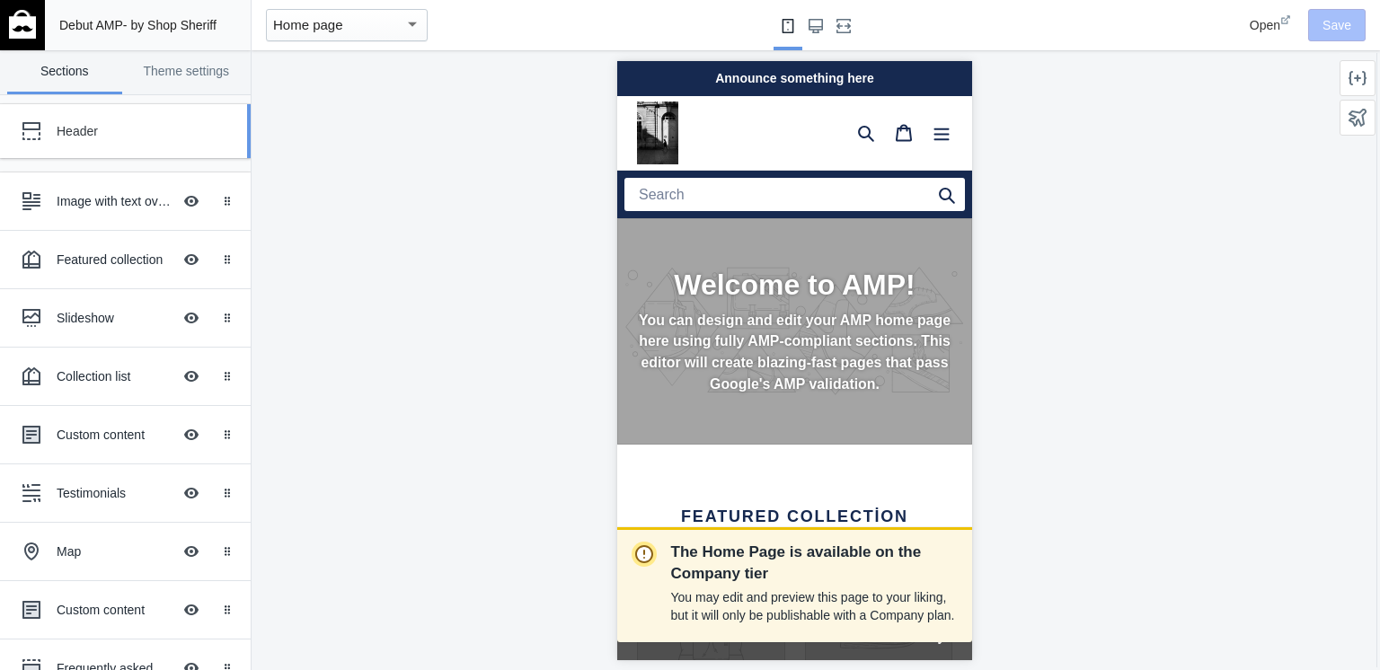
click at [75, 128] on div "Header" at bounding box center [134, 131] width 155 height 18
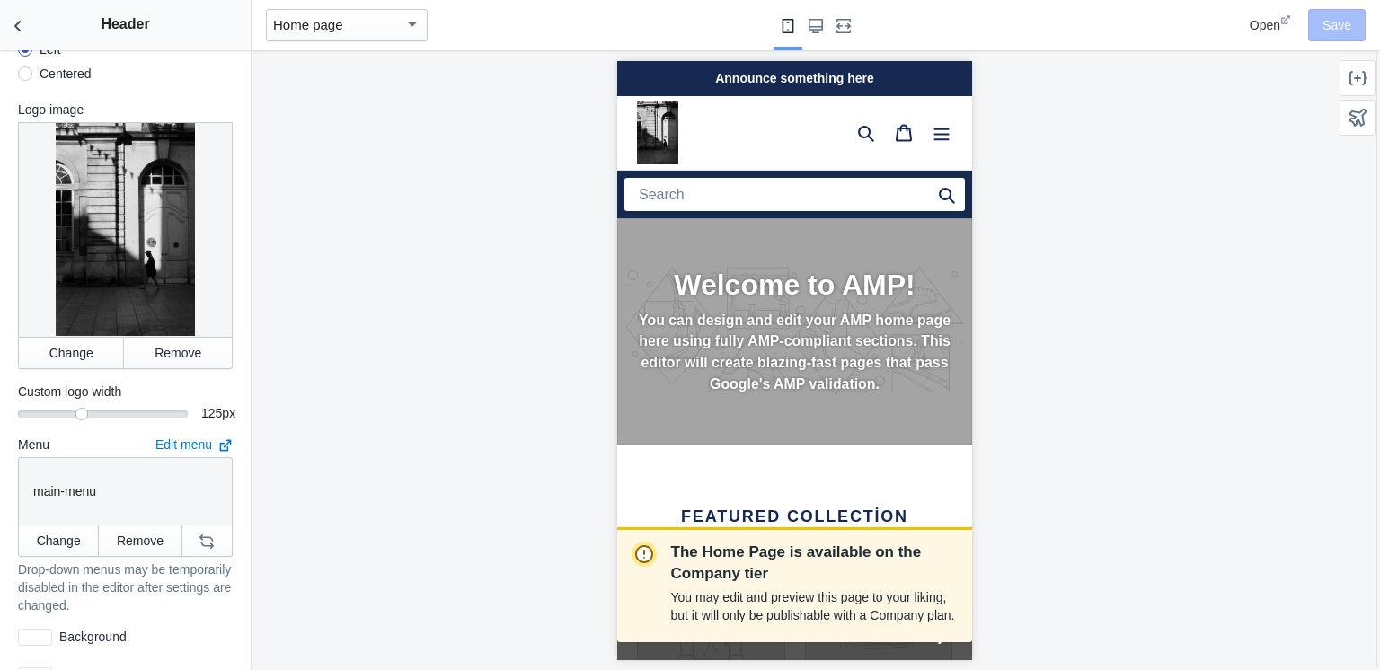
scroll to position [0, 302]
click at [168, 341] on button "Remove" at bounding box center [178, 353] width 109 height 32
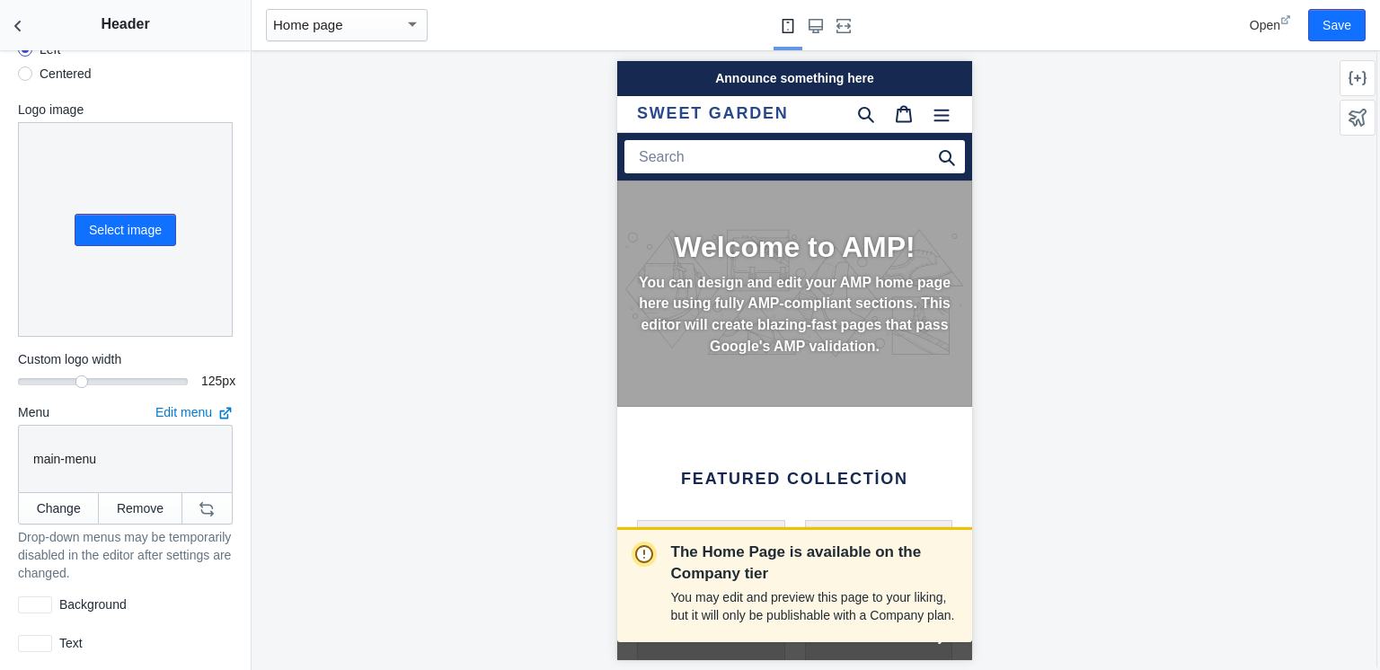
scroll to position [0, 0]
click at [795, 73] on div "Announce something here" at bounding box center [793, 77] width 355 height 35
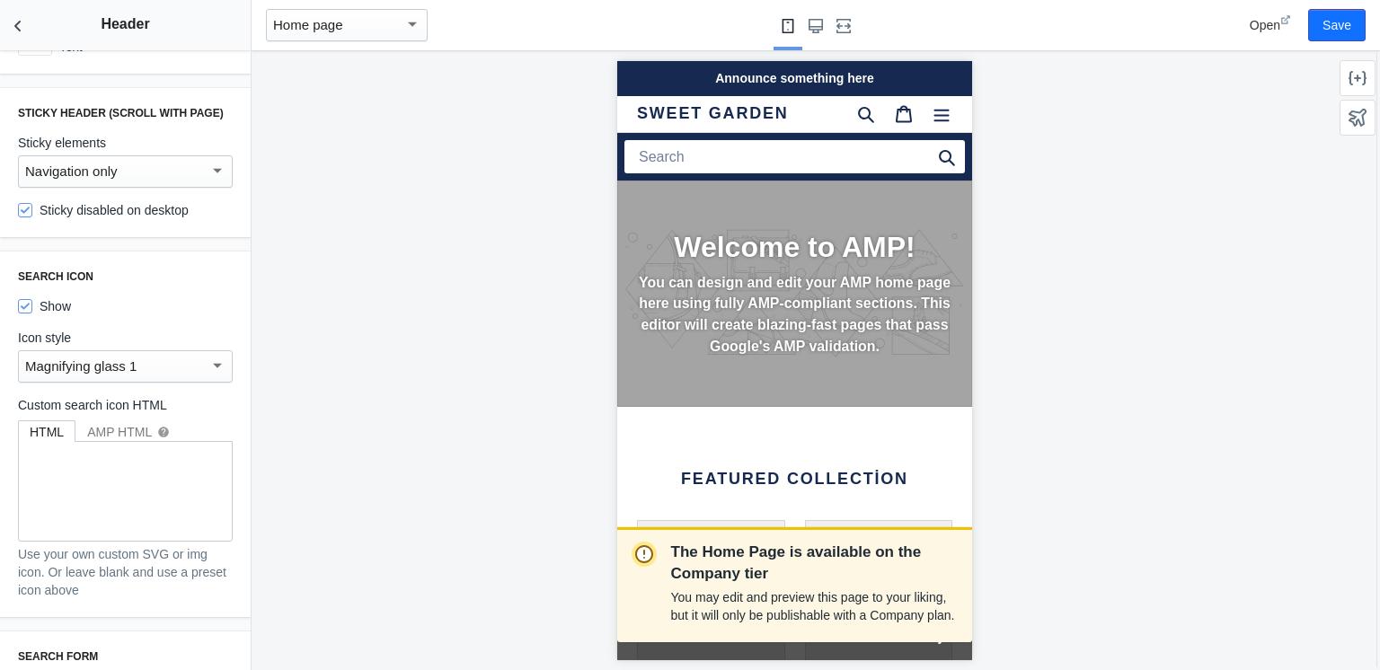
scroll to position [809, 0]
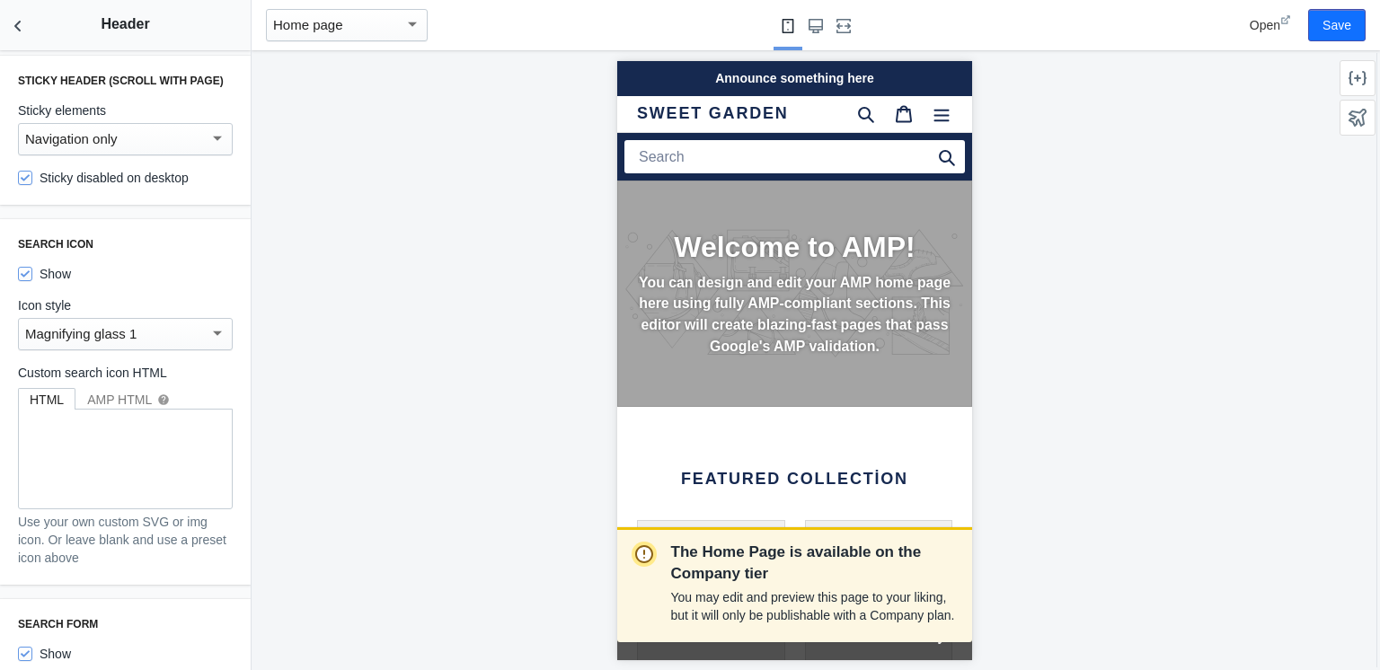
click at [334, 344] on div "The Home Page is available on the Company tier You may edit and preview this pa…" at bounding box center [795, 360] width 1086 height 620
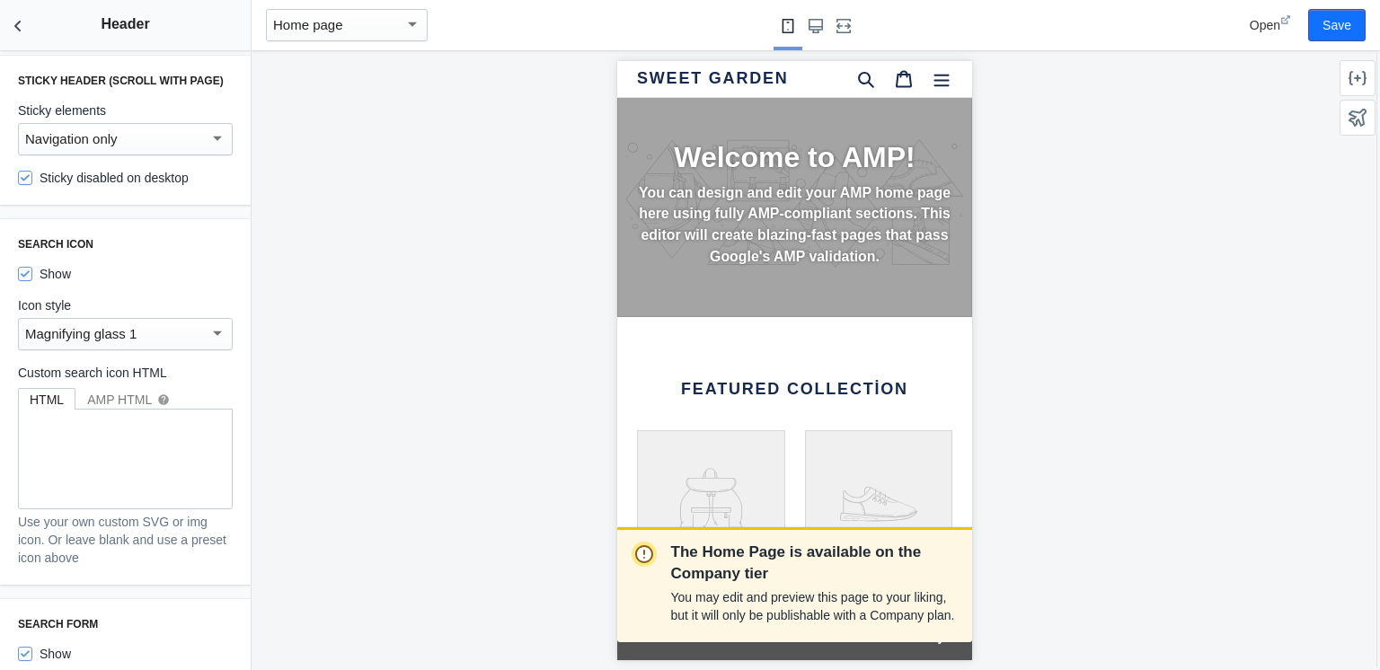
scroll to position [359, 0]
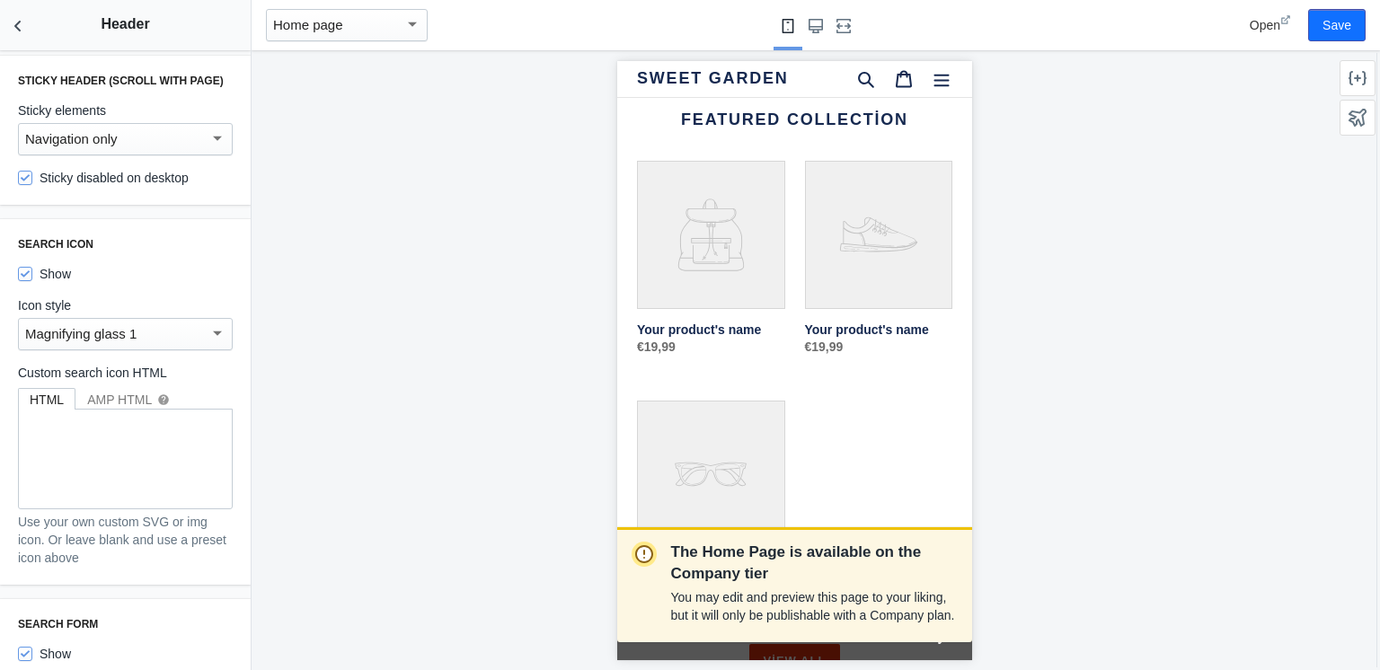
click at [696, 241] on link "Your product's name" at bounding box center [710, 264] width 148 height 208
click at [673, 335] on link "Your product's name" at bounding box center [710, 264] width 148 height 208
click at [1344, 26] on button "Save" at bounding box center [1337, 25] width 58 height 32
